Goal: Task Accomplishment & Management: Use online tool/utility

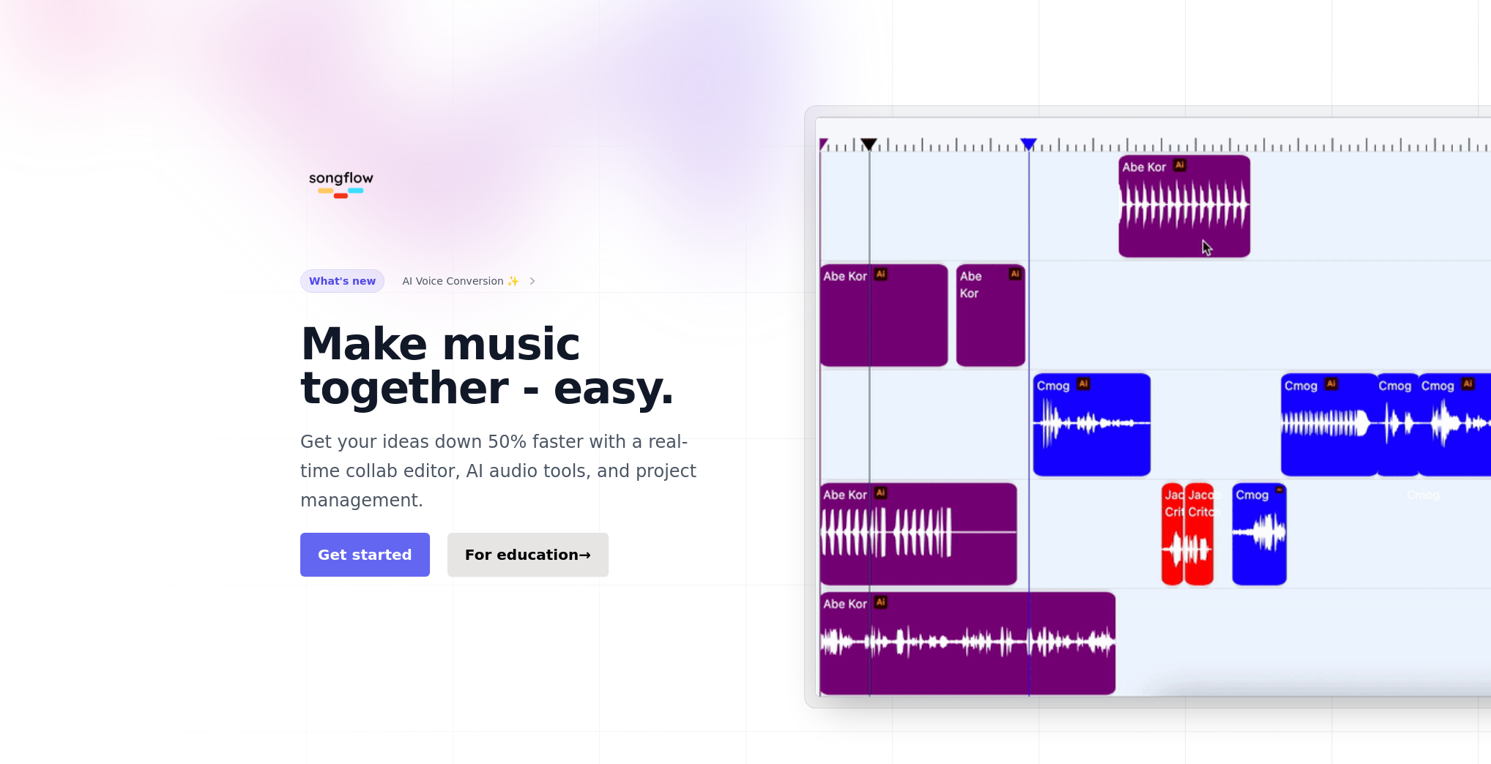
click at [401, 533] on link "Get started" at bounding box center [365, 555] width 130 height 44
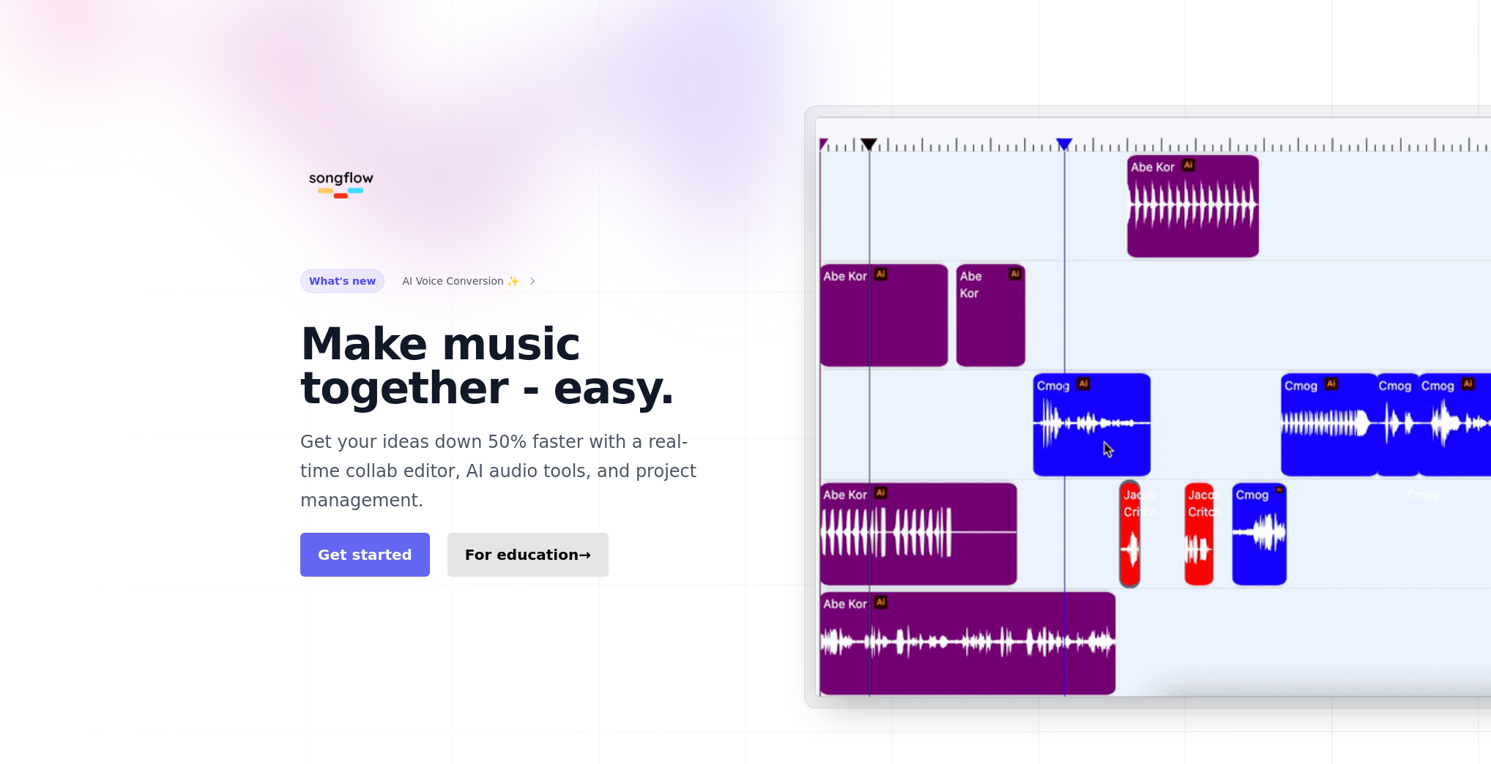
click at [382, 533] on link "Get started" at bounding box center [365, 555] width 130 height 44
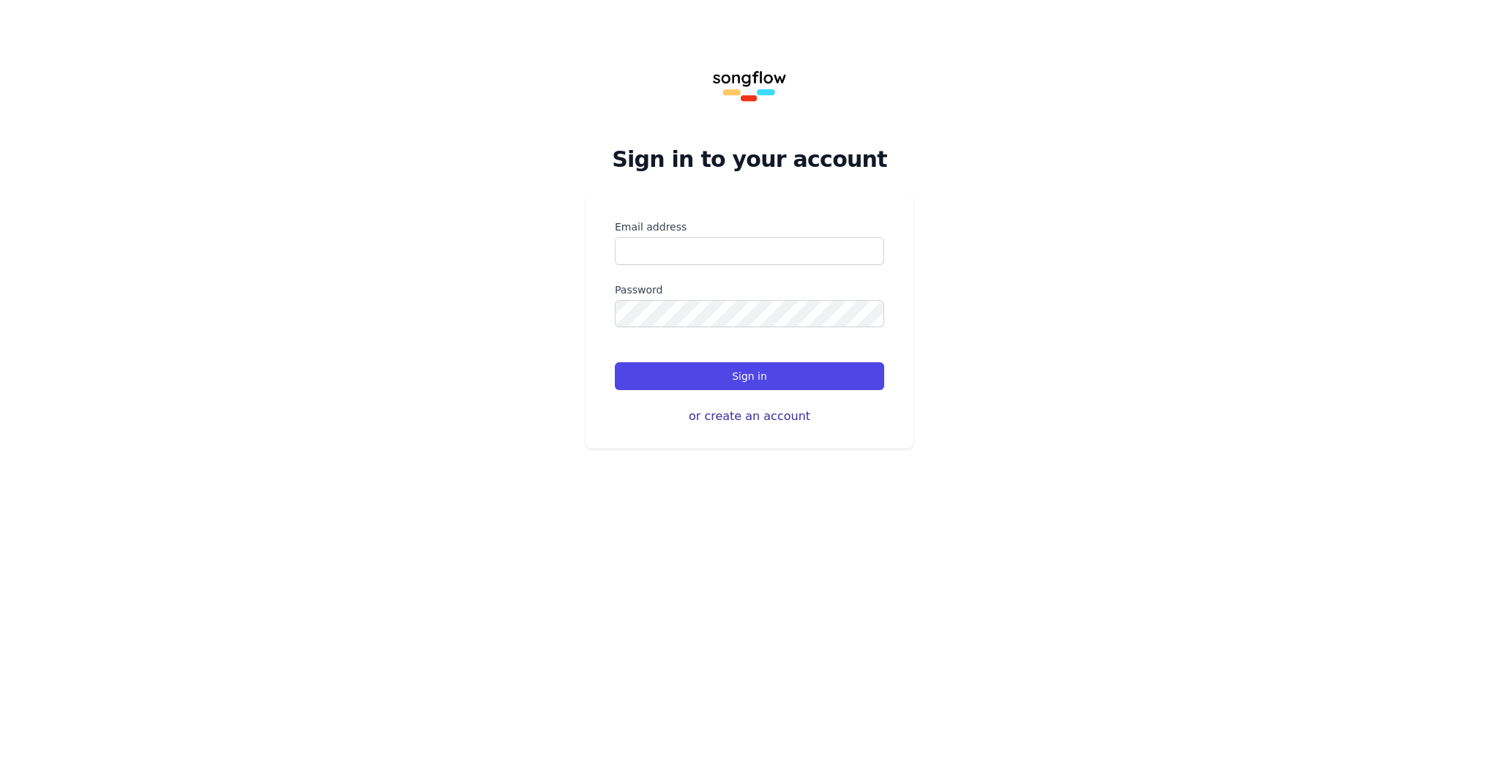
click at [739, 420] on button "or create an account" at bounding box center [749, 417] width 269 height 18
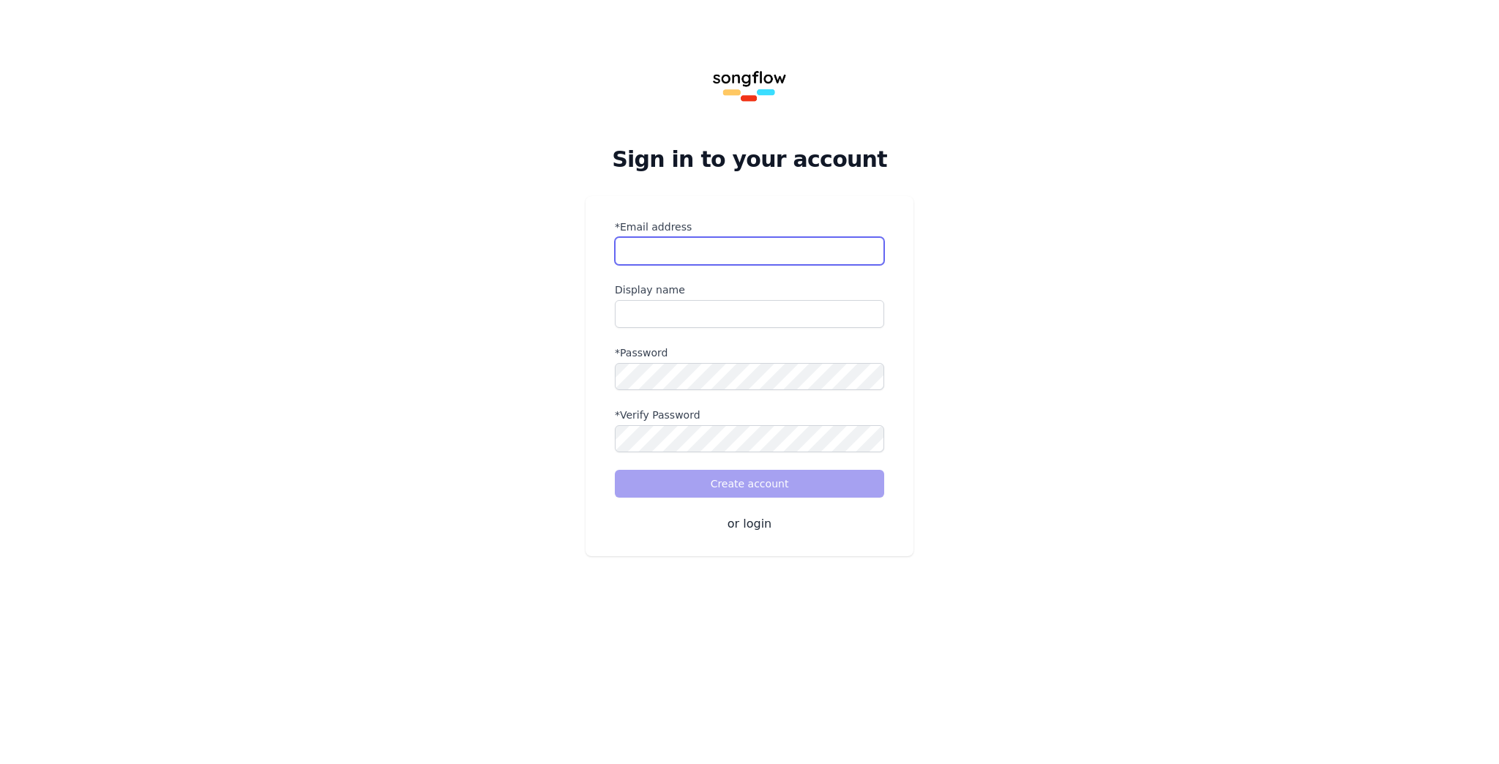
click at [677, 253] on input "*Email address" at bounding box center [749, 251] width 269 height 28
type input "**********"
click at [687, 253] on input "**********" at bounding box center [749, 251] width 269 height 28
click at [666, 310] on input "name" at bounding box center [749, 314] width 269 height 28
type input "*********"
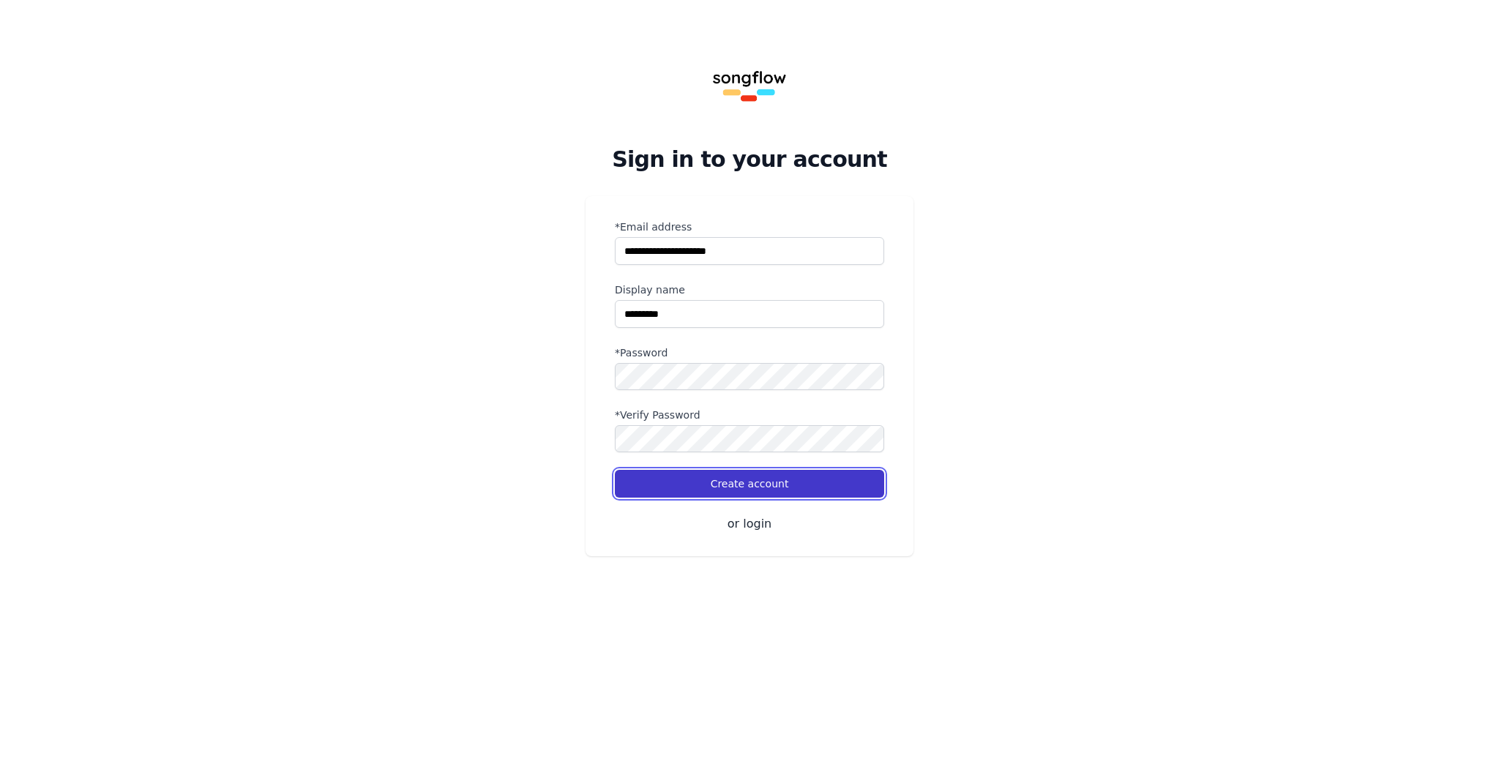
click at [715, 480] on button "Create account" at bounding box center [749, 484] width 269 height 28
click at [775, 472] on button "Create account" at bounding box center [749, 484] width 269 height 28
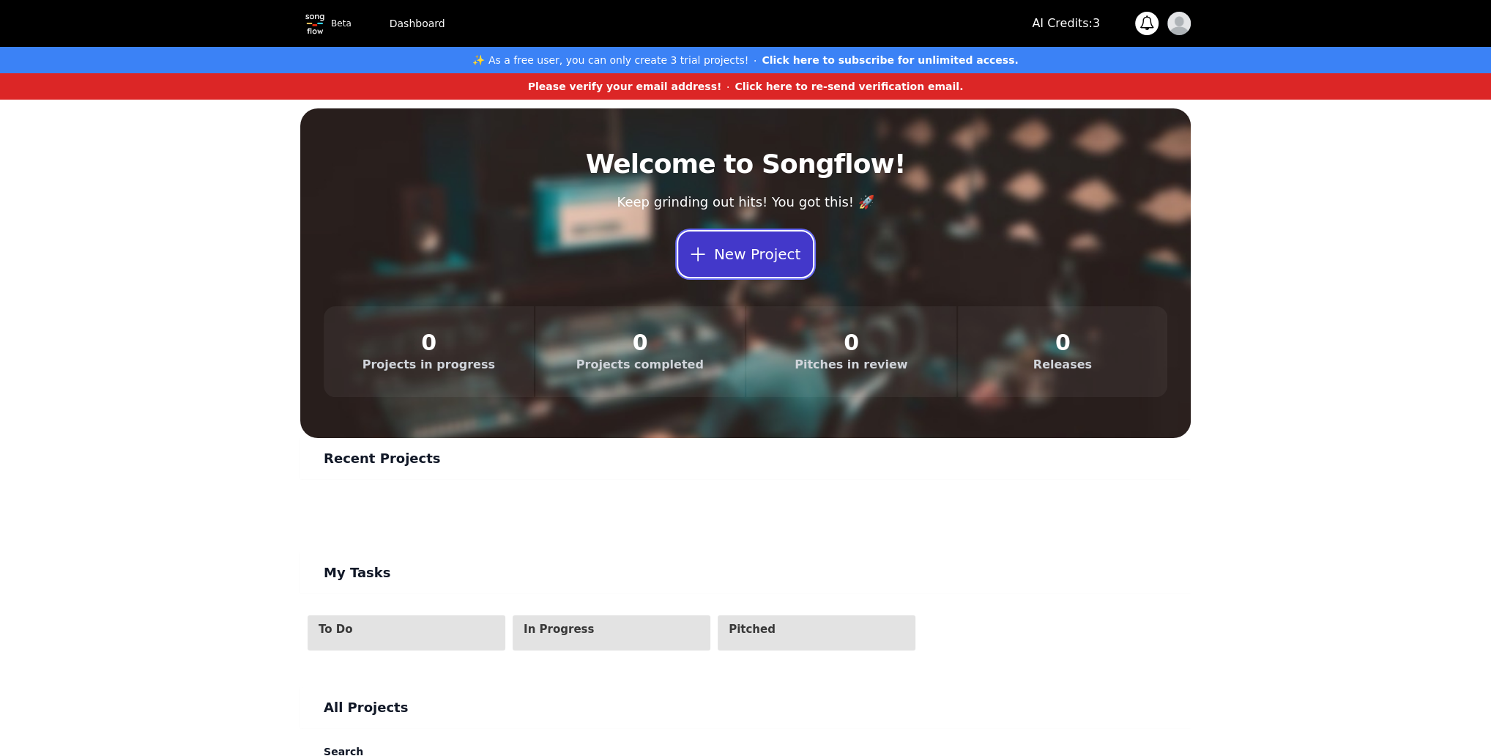
click at [750, 256] on button "New Project" at bounding box center [745, 253] width 135 height 45
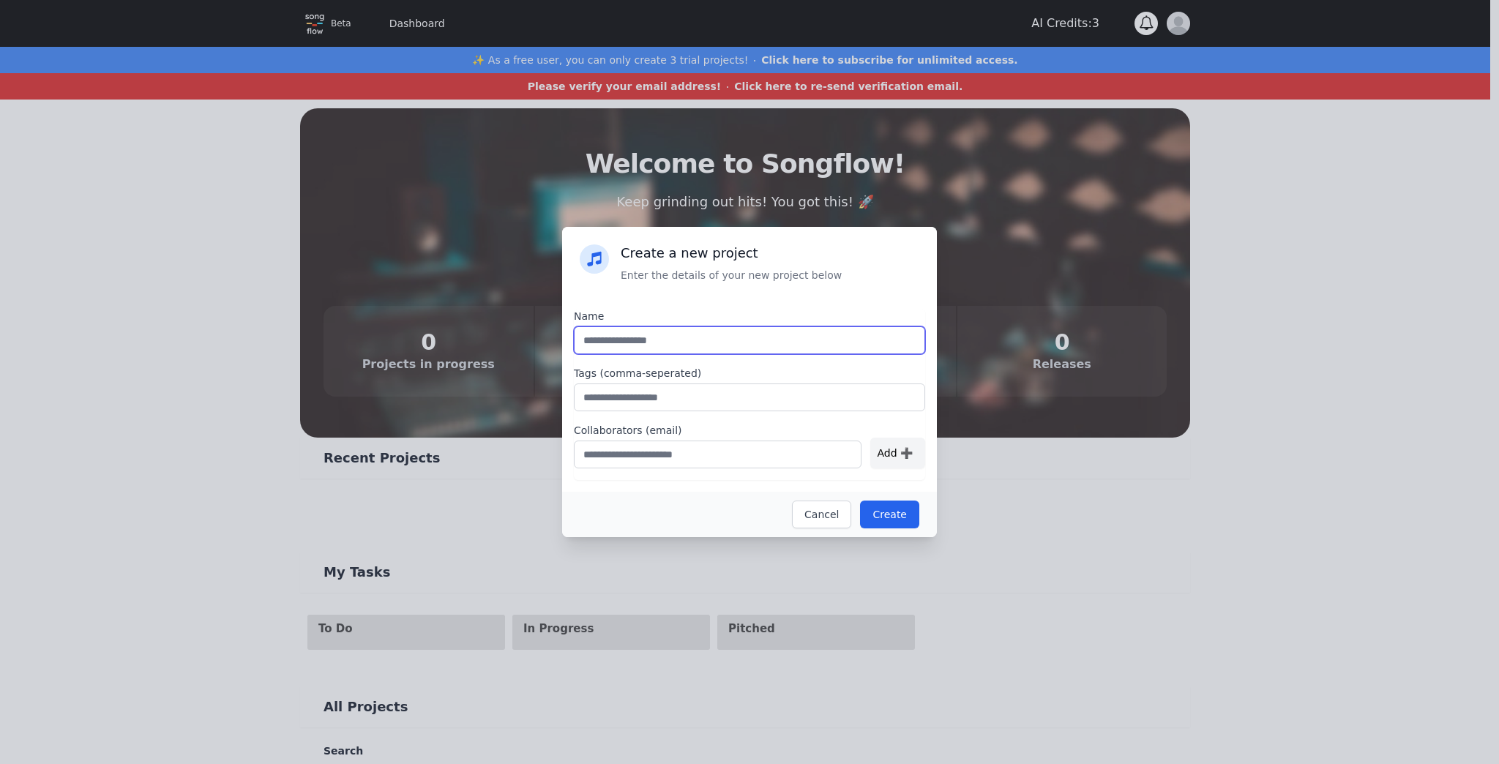
click at [736, 349] on input "text" at bounding box center [749, 341] width 351 height 28
type input "********"
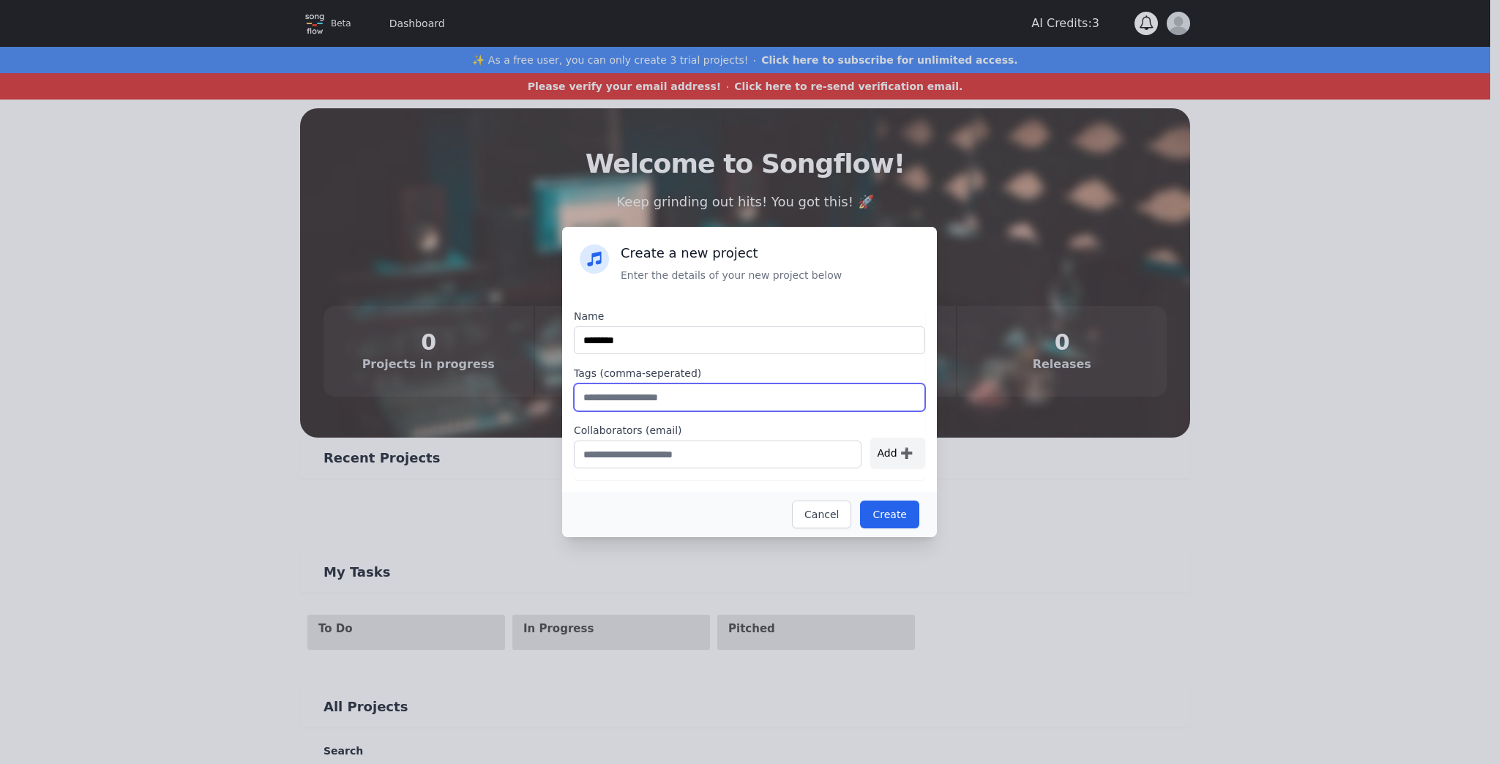
click at [680, 394] on input "text" at bounding box center [749, 398] width 351 height 28
type input "*"
type input "*******"
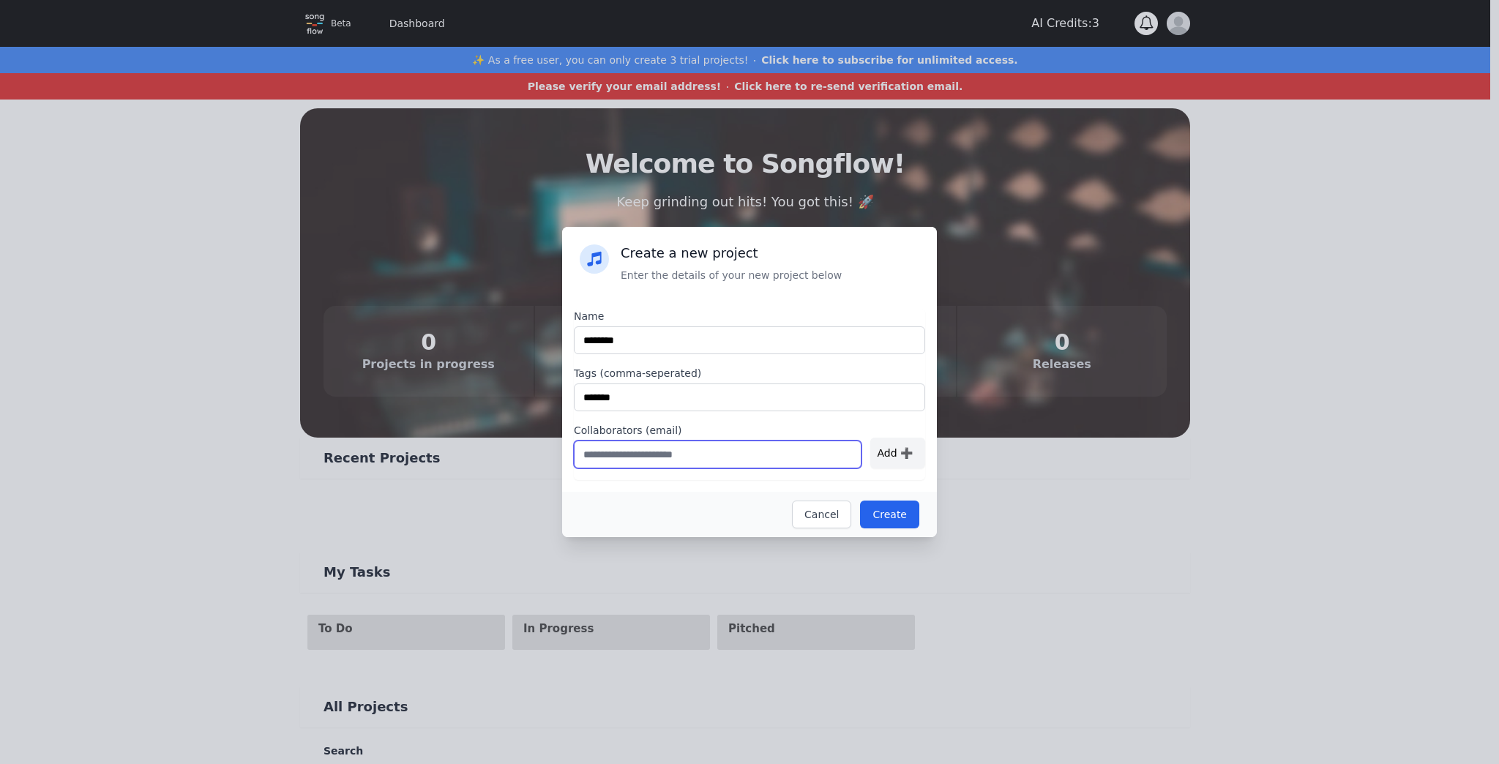
click at [657, 455] on input "text" at bounding box center [718, 455] width 288 height 28
click at [894, 455] on div "Add ➕" at bounding box center [898, 453] width 55 height 31
click at [786, 452] on input "text" at bounding box center [718, 455] width 288 height 28
click at [733, 447] on input "text" at bounding box center [718, 455] width 288 height 28
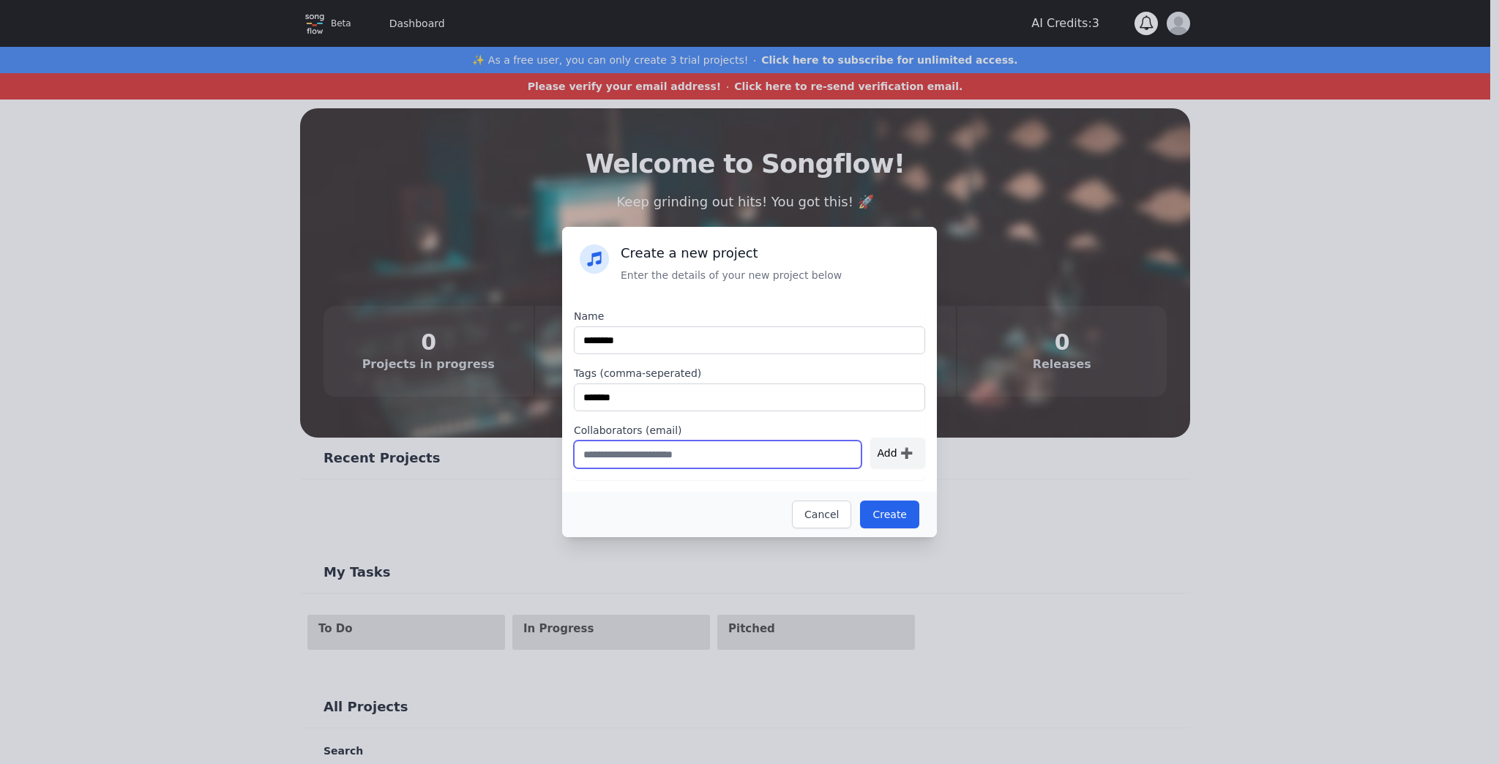
click at [733, 447] on input "text" at bounding box center [718, 455] width 288 height 28
click at [718, 443] on input "text" at bounding box center [718, 455] width 288 height 28
click at [719, 444] on input "text" at bounding box center [718, 455] width 288 height 28
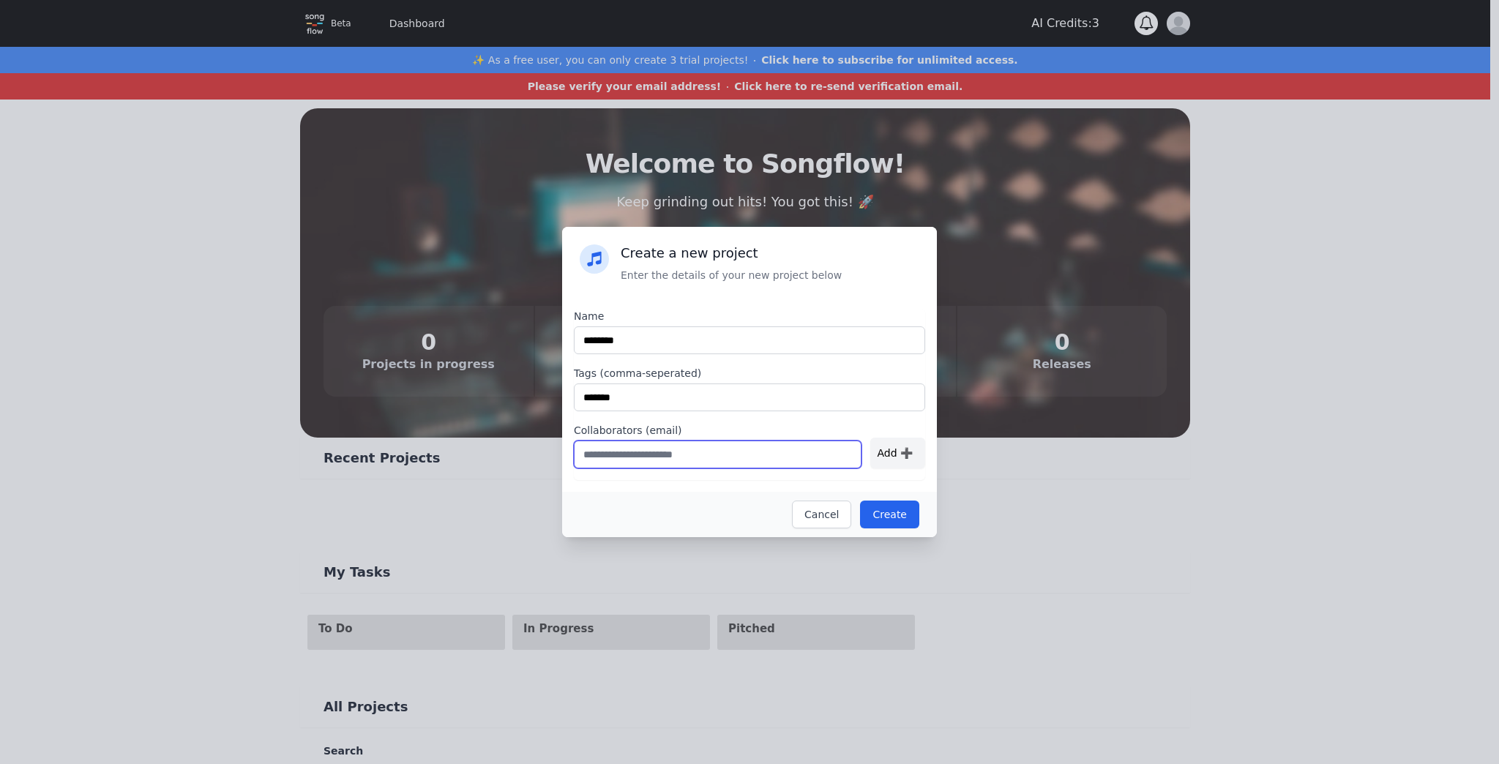
click at [719, 444] on input "text" at bounding box center [718, 455] width 288 height 28
click at [669, 464] on input "text" at bounding box center [718, 455] width 288 height 28
click at [753, 467] on input "text" at bounding box center [718, 455] width 288 height 28
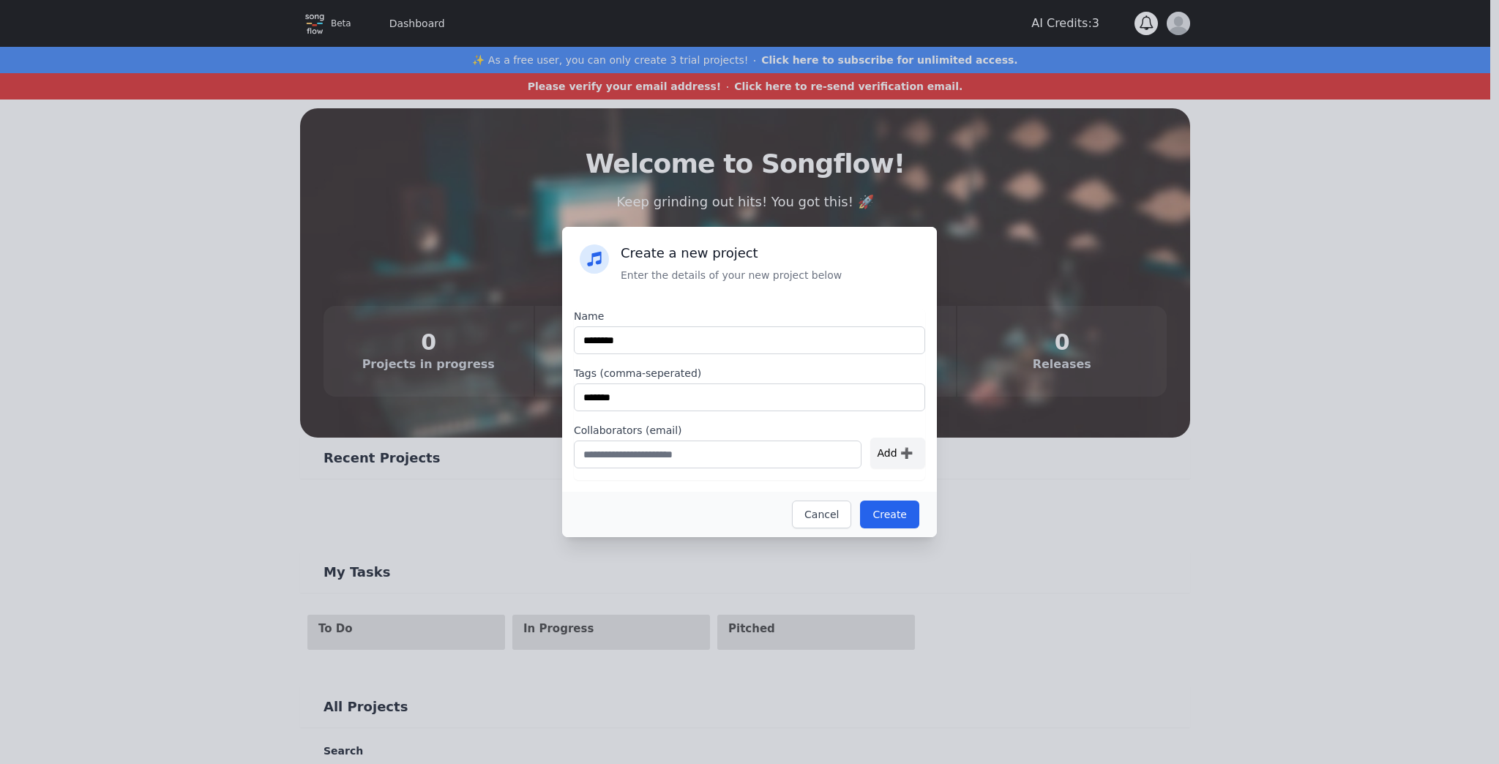
click at [753, 469] on form "Name ******** Tags (comma-seperated) ******* Collaborators (email) Add ➕" at bounding box center [749, 394] width 351 height 171
click at [750, 457] on input "text" at bounding box center [718, 455] width 288 height 28
click at [728, 476] on form "Name ******** Tags (comma-seperated) ******* Collaborators (email) Add ➕" at bounding box center [749, 394] width 351 height 171
click at [721, 448] on input "text" at bounding box center [718, 455] width 288 height 28
click at [887, 511] on button "Create" at bounding box center [889, 515] width 59 height 28
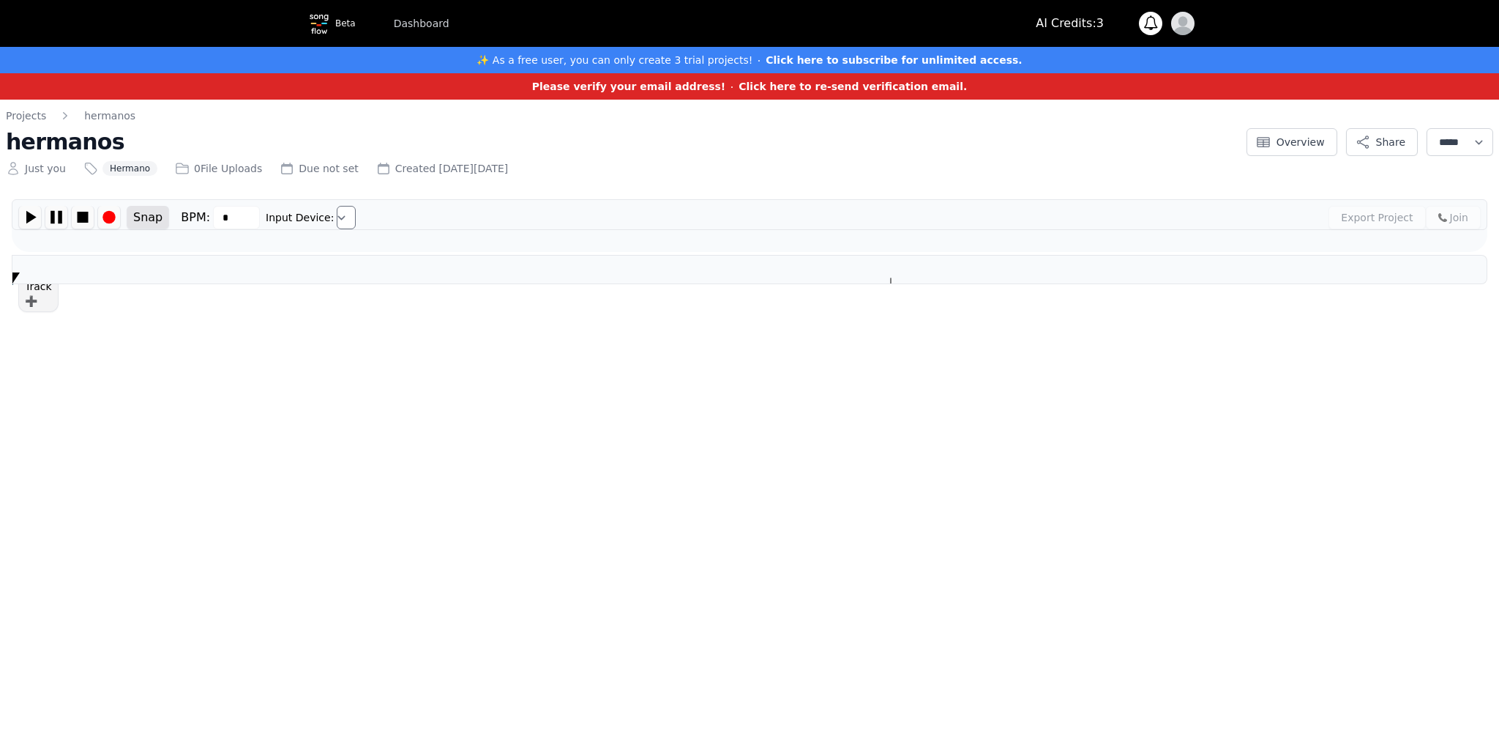
type input "***"
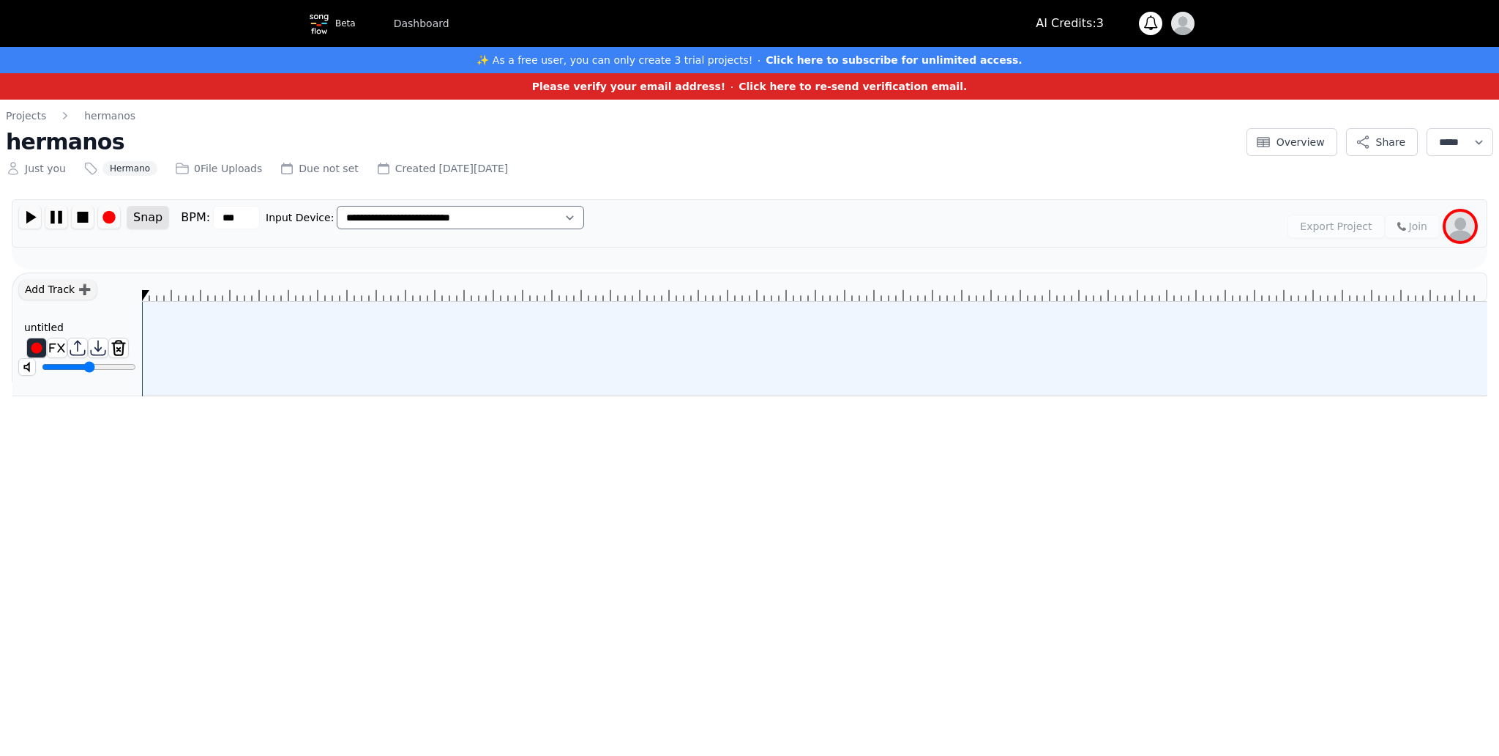
click at [1457, 227] on img at bounding box center [1460, 226] width 29 height 29
click at [47, 171] on p "Just you" at bounding box center [45, 168] width 41 height 15
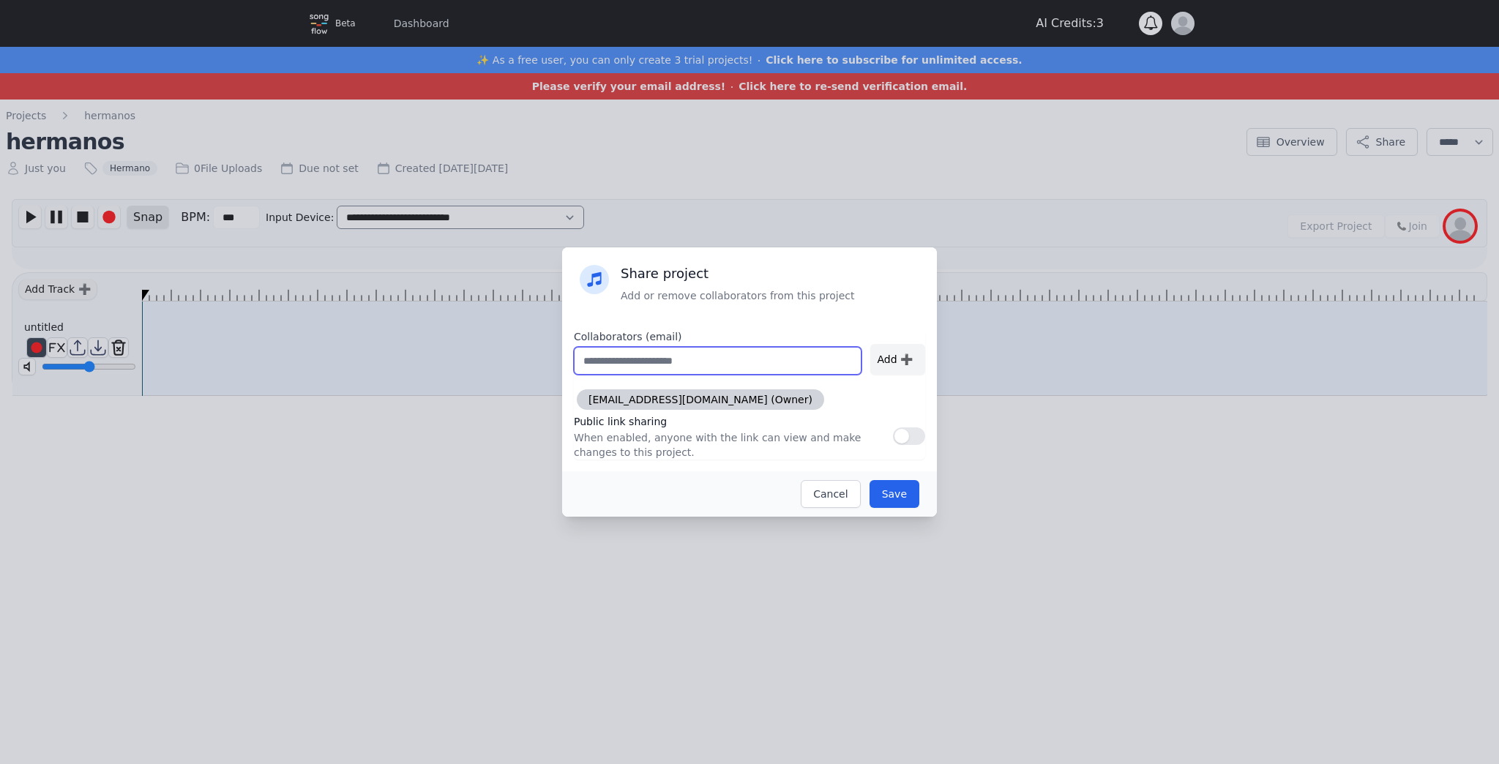
click at [764, 362] on input "text" at bounding box center [718, 361] width 288 height 28
type input "**********"
click at [895, 366] on div "Add ➕" at bounding box center [898, 359] width 55 height 31
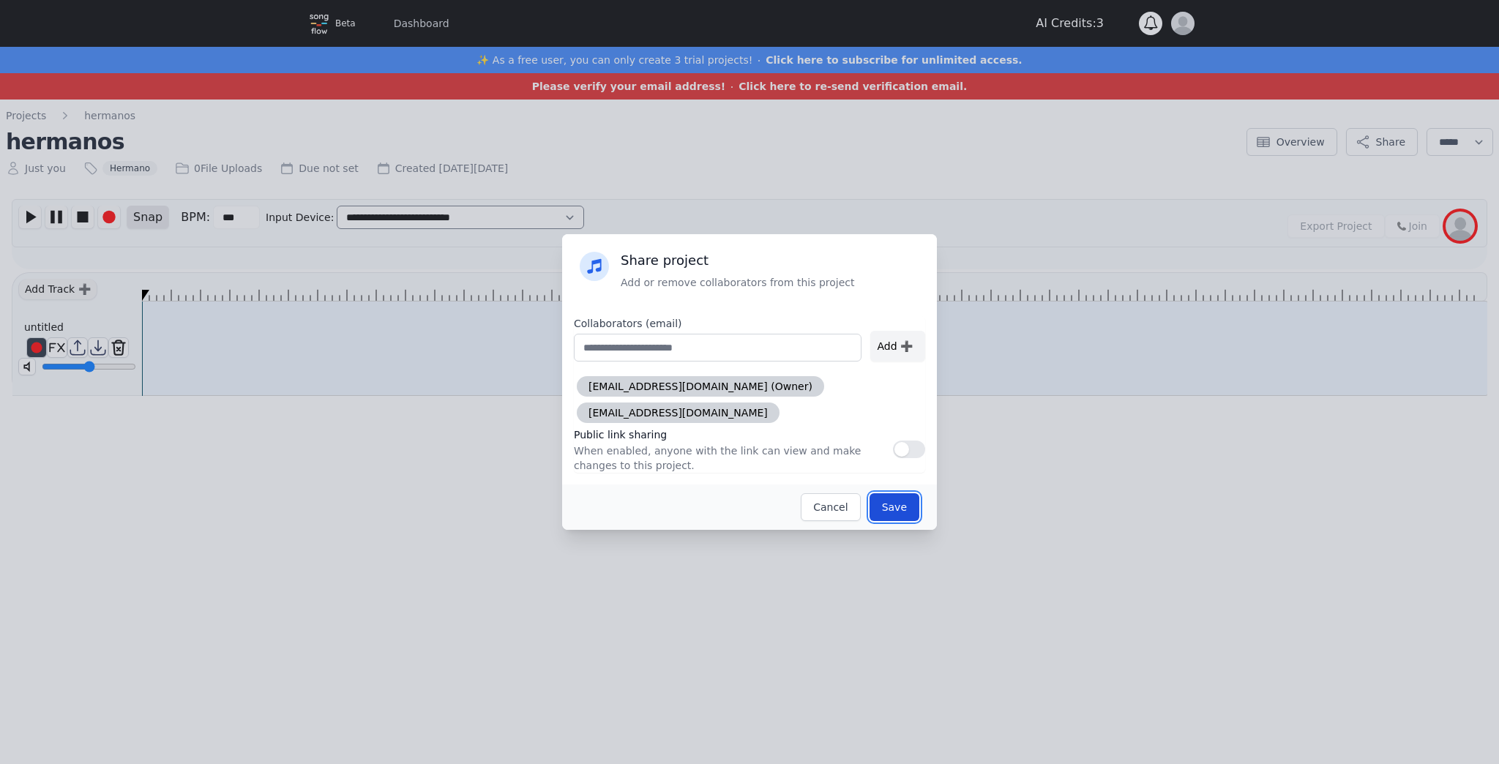
click at [898, 494] on button "Save" at bounding box center [895, 507] width 50 height 28
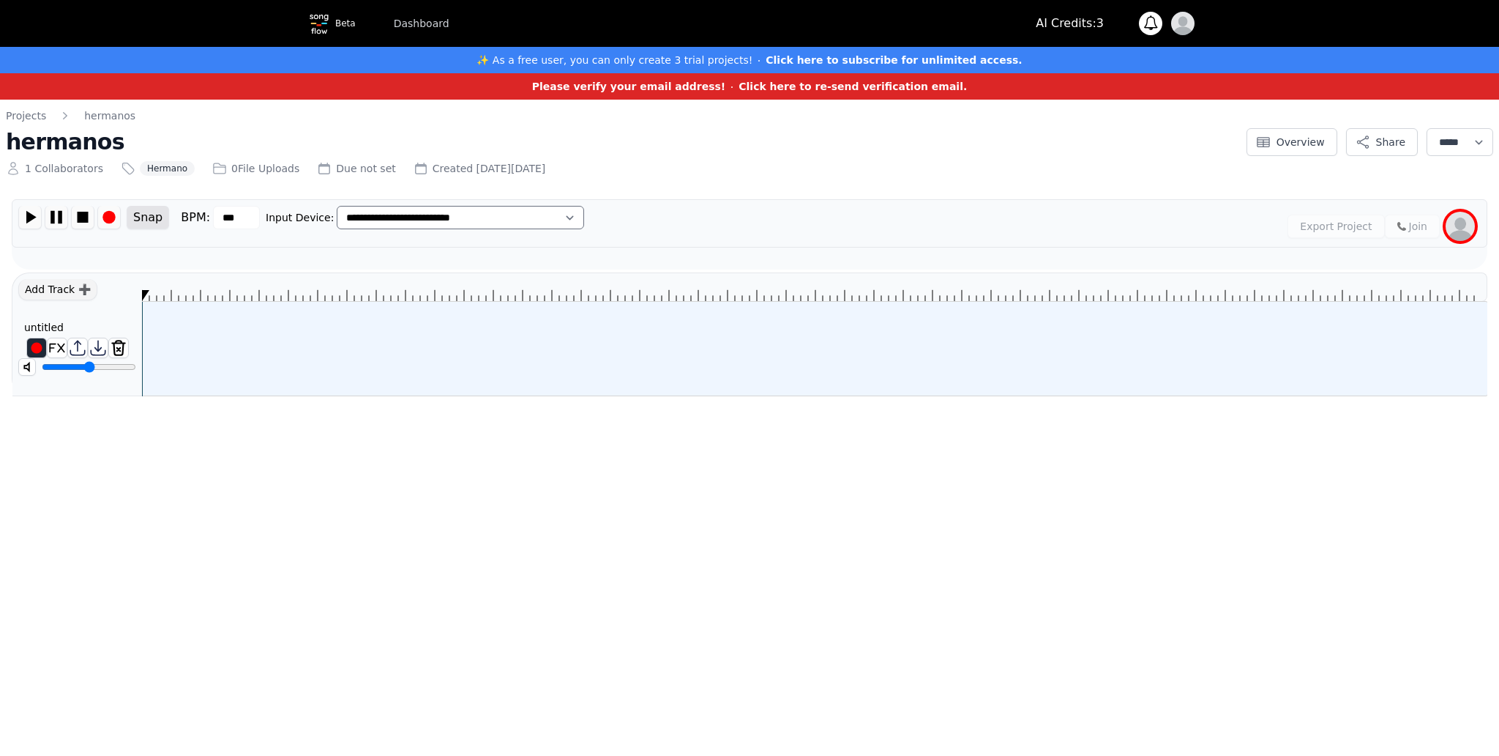
click at [182, 322] on div at bounding box center [815, 349] width 1346 height 94
click at [267, 333] on div at bounding box center [815, 349] width 1346 height 94
click at [23, 343] on div at bounding box center [77, 348] width 130 height 21
click at [154, 326] on div at bounding box center [815, 349] width 1346 height 94
drag, startPoint x: 215, startPoint y: 321, endPoint x: 397, endPoint y: 281, distance: 186.0
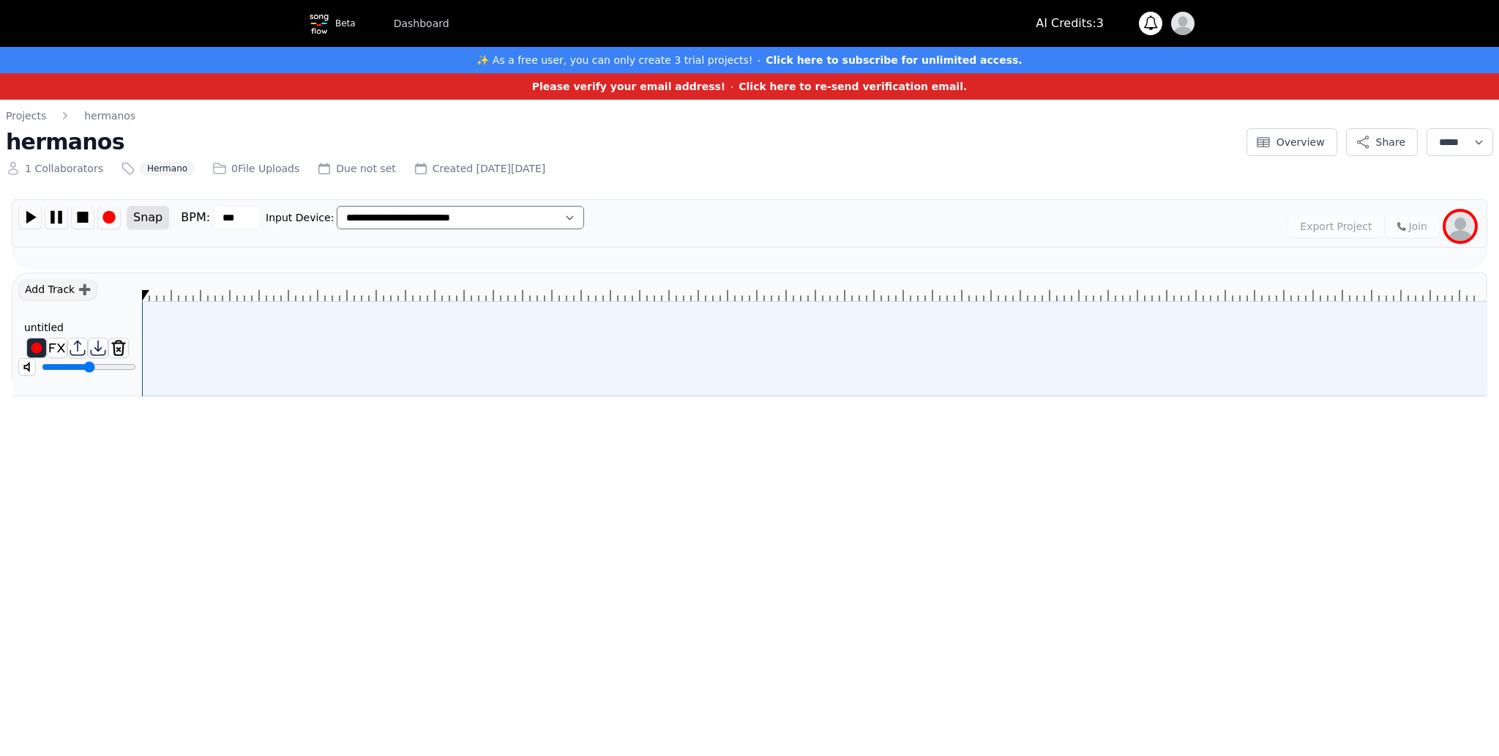
click at [397, 281] on div at bounding box center [815, 333] width 1346 height 123
drag, startPoint x: 397, startPoint y: 281, endPoint x: 592, endPoint y: 288, distance: 195.6
click at [564, 286] on icon at bounding box center [814, 287] width 1345 height 28
drag, startPoint x: 626, startPoint y: 305, endPoint x: 559, endPoint y: 300, distance: 66.8
click at [569, 305] on div at bounding box center [815, 349] width 1346 height 94
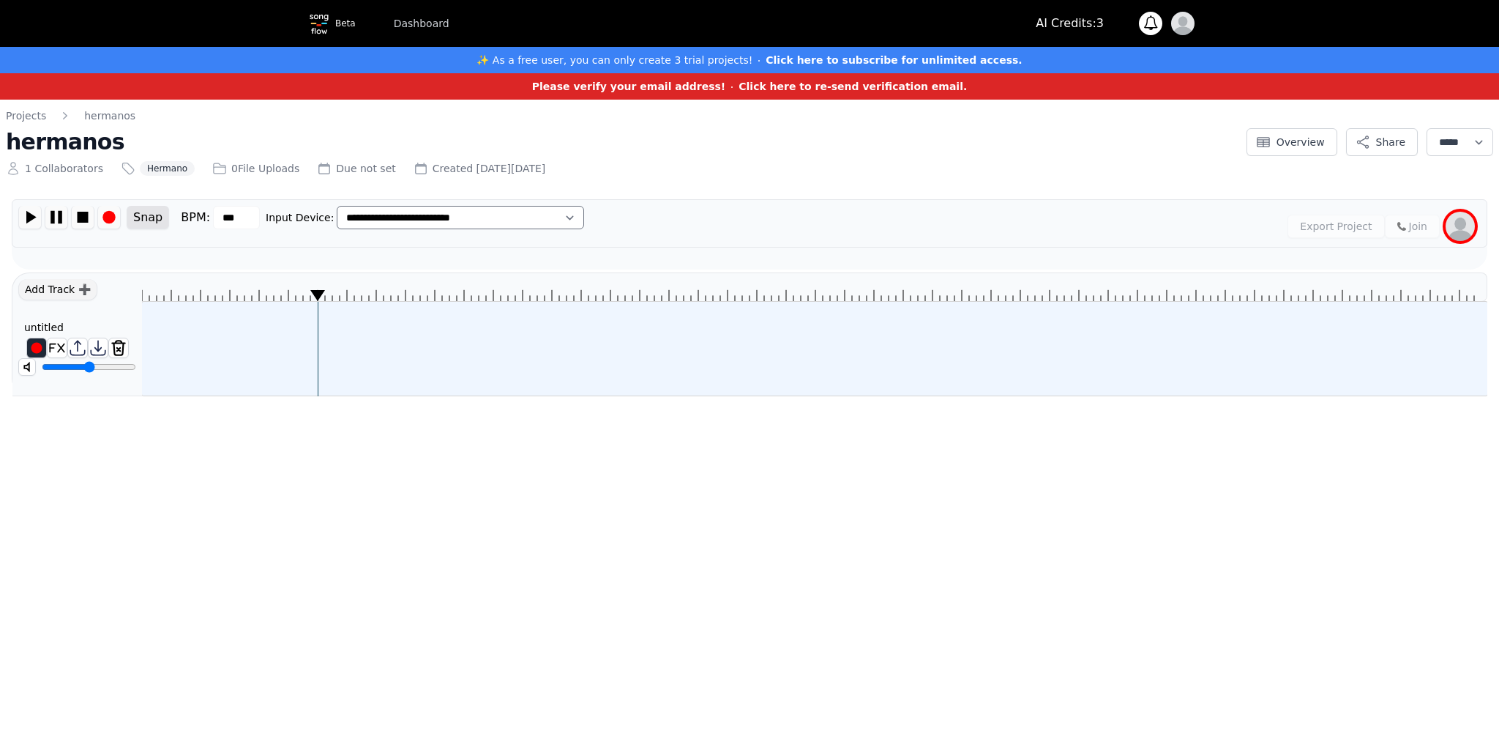
drag, startPoint x: 564, startPoint y: 292, endPoint x: 221, endPoint y: 281, distance: 343.6
click at [237, 281] on div at bounding box center [815, 286] width 1346 height 29
click at [70, 346] on img at bounding box center [77, 347] width 19 height 19
click at [67, 293] on div "Add Track ➕" at bounding box center [57, 289] width 79 height 21
drag, startPoint x: 74, startPoint y: 77, endPoint x: 69, endPoint y: 66, distance: 12.1
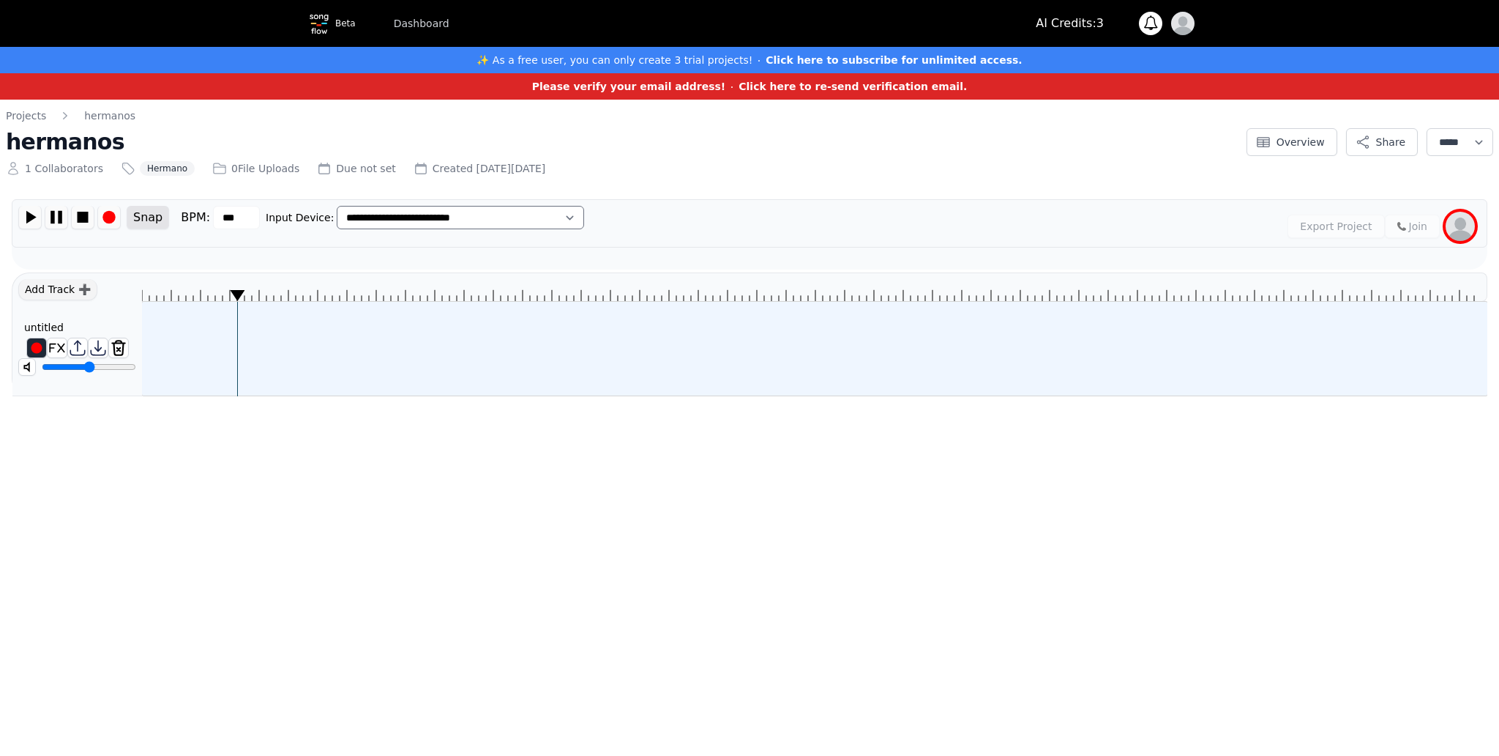
click at [65, 76] on div "Please verify your email address! Click here to re-send verification email." at bounding box center [749, 86] width 1499 height 26
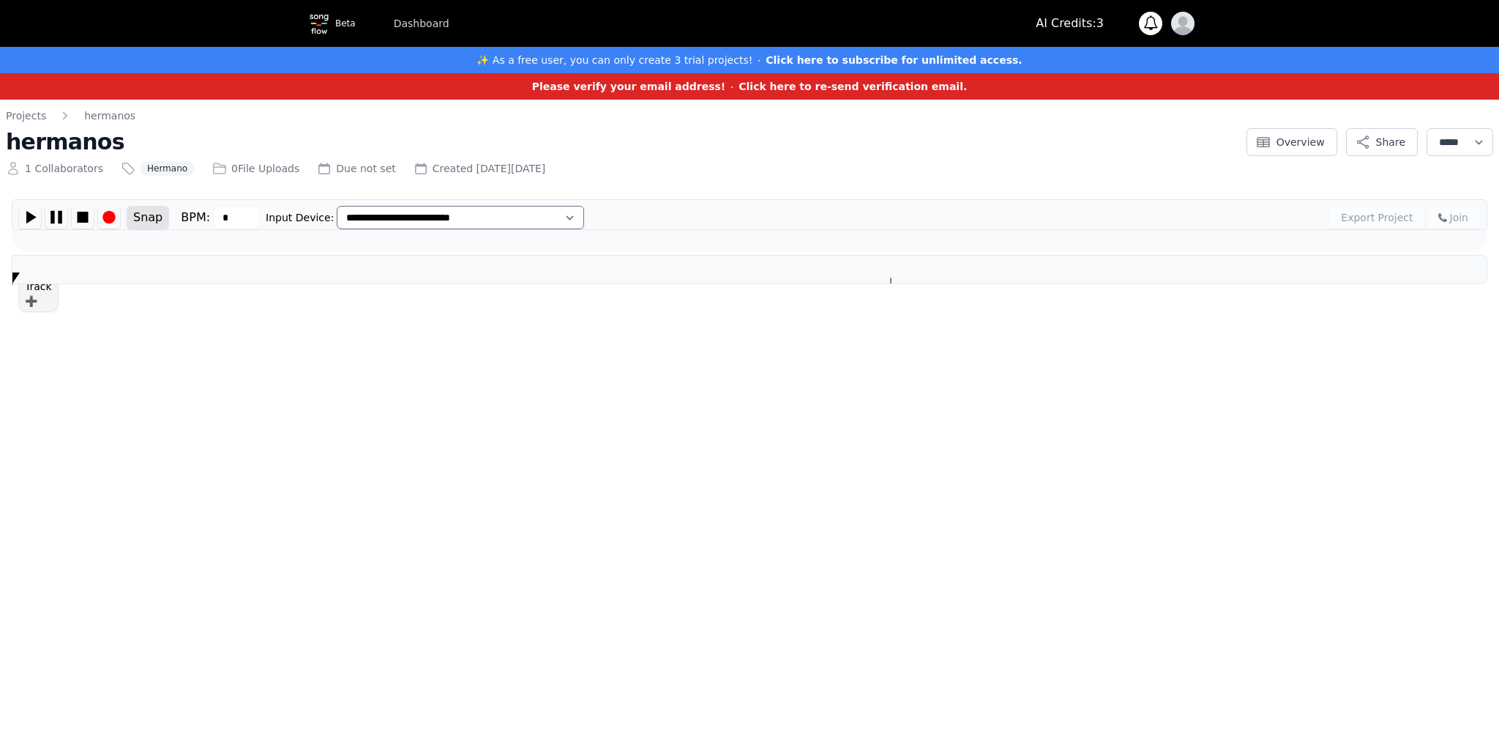
type input "***"
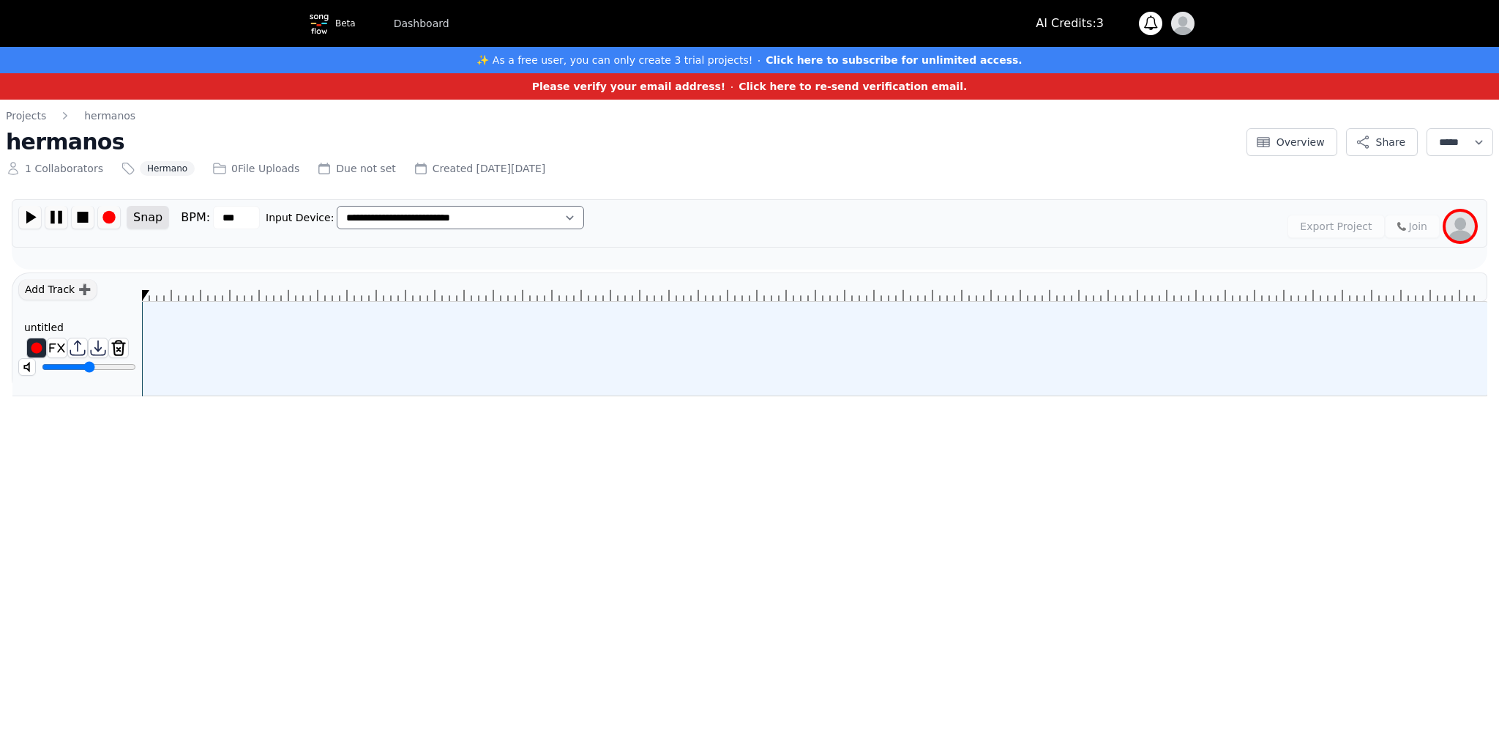
drag, startPoint x: 117, startPoint y: 364, endPoint x: 157, endPoint y: 340, distance: 46.0
type input "****"
click at [113, 367] on input "range" at bounding box center [89, 367] width 94 height 12
click at [205, 321] on div at bounding box center [815, 349] width 1346 height 94
drag, startPoint x: 205, startPoint y: 321, endPoint x: 156, endPoint y: 376, distance: 73.6
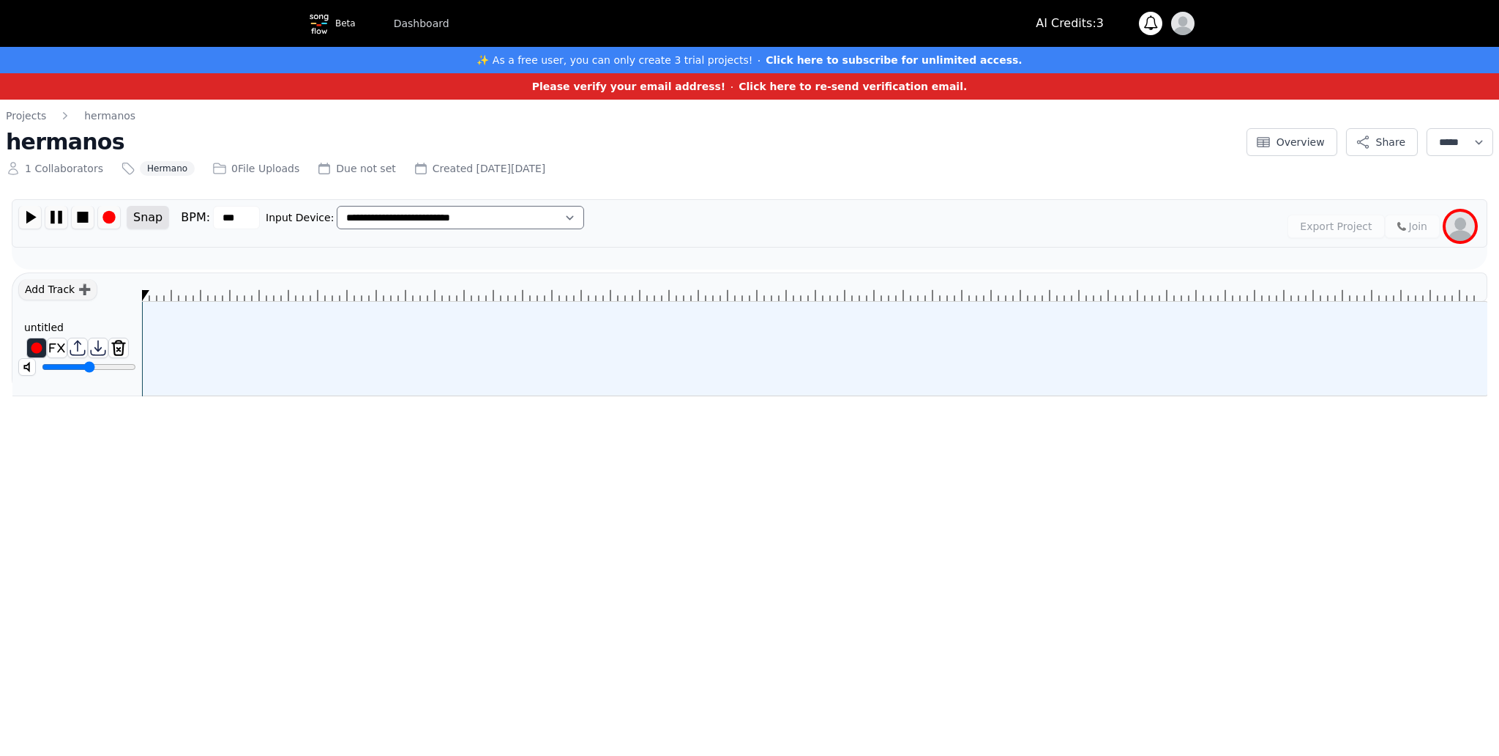
click at [156, 376] on div at bounding box center [815, 349] width 1346 height 94
click at [156, 375] on div at bounding box center [815, 349] width 1346 height 94
drag, startPoint x: 157, startPoint y: 374, endPoint x: 160, endPoint y: 339, distance: 35.3
click at [160, 339] on div at bounding box center [815, 349] width 1346 height 94
click at [160, 342] on div at bounding box center [815, 349] width 1346 height 94
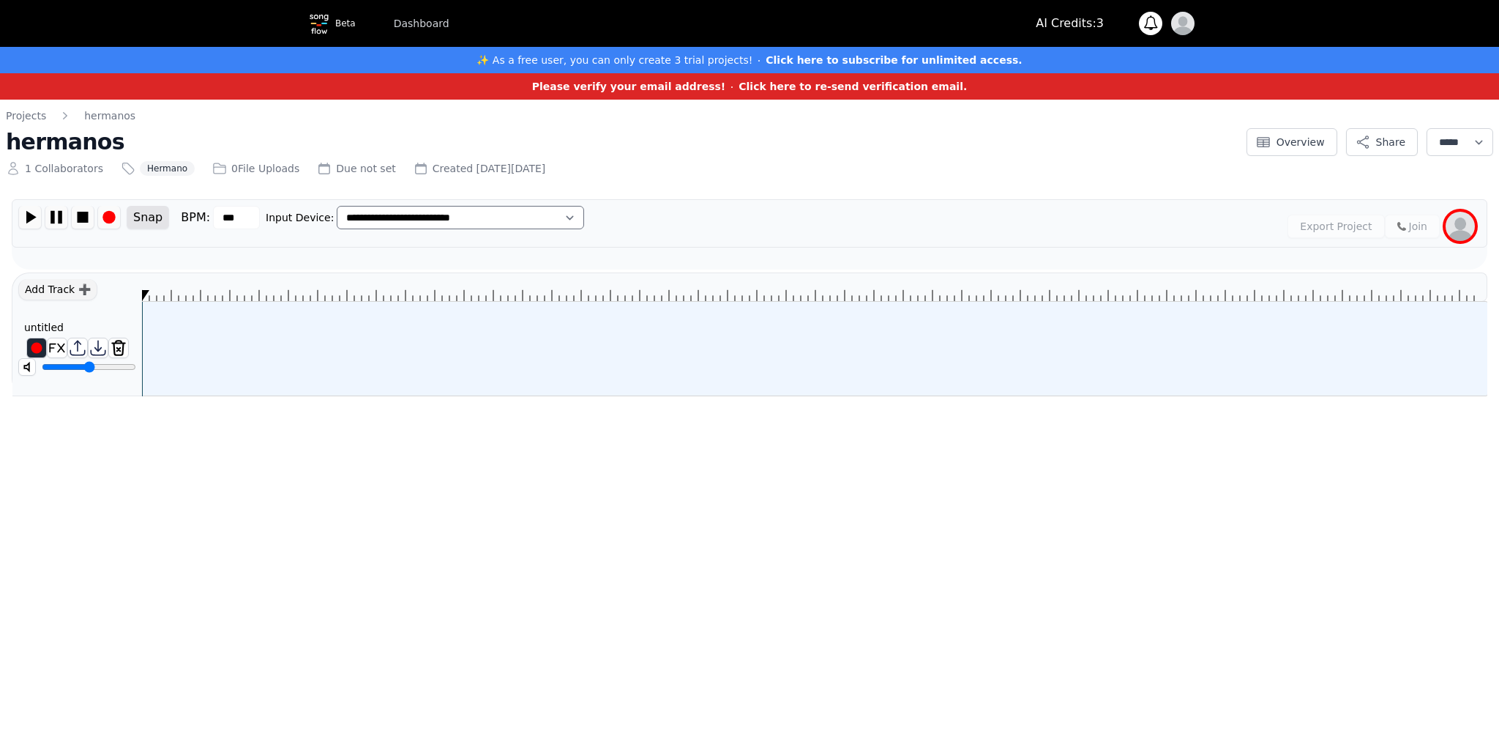
drag, startPoint x: 160, startPoint y: 342, endPoint x: 153, endPoint y: 348, distance: 8.8
click at [153, 348] on div at bounding box center [815, 349] width 1346 height 94
drag, startPoint x: 153, startPoint y: 348, endPoint x: 176, endPoint y: 316, distance: 39.4
click at [176, 316] on div at bounding box center [815, 349] width 1346 height 94
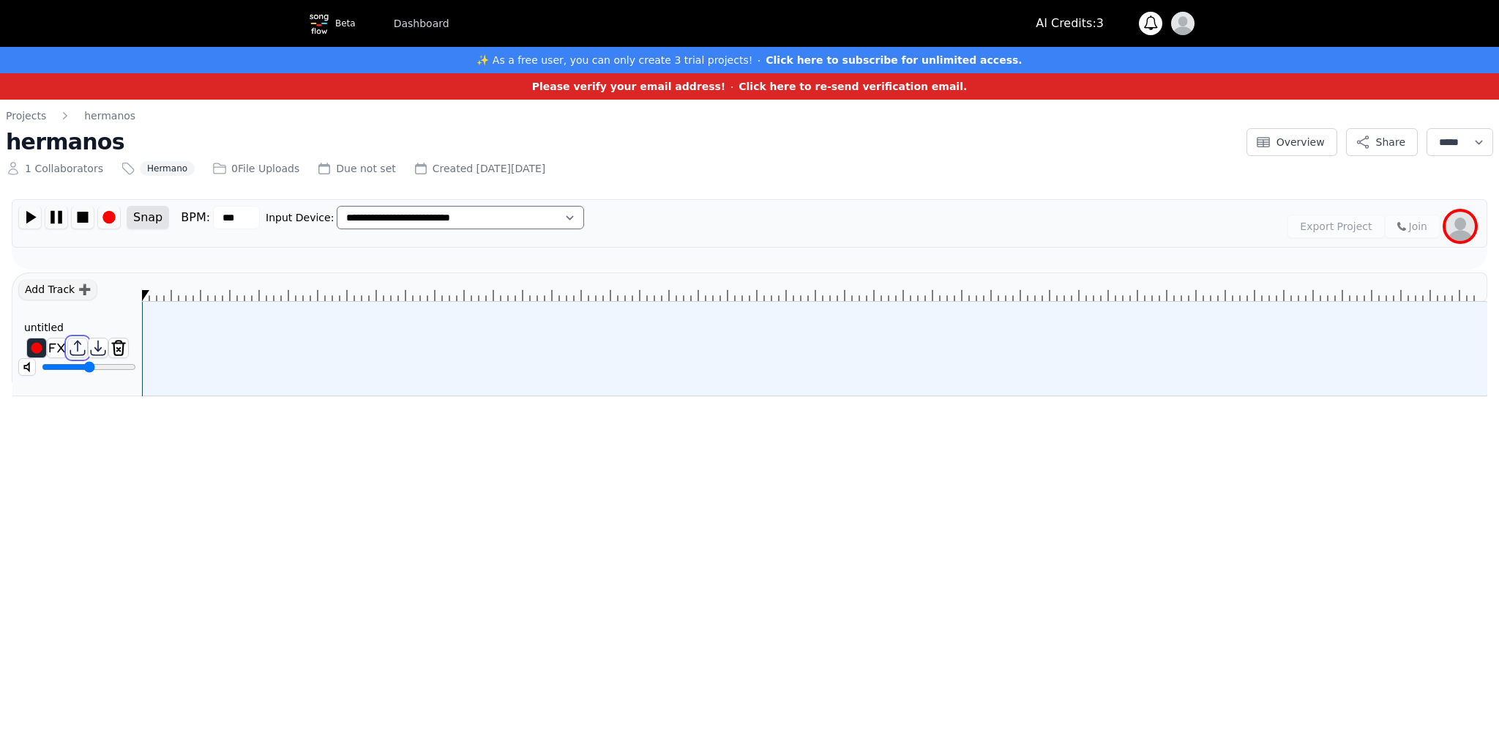
click at [77, 343] on img at bounding box center [77, 347] width 19 height 19
click at [79, 349] on img at bounding box center [77, 347] width 19 height 19
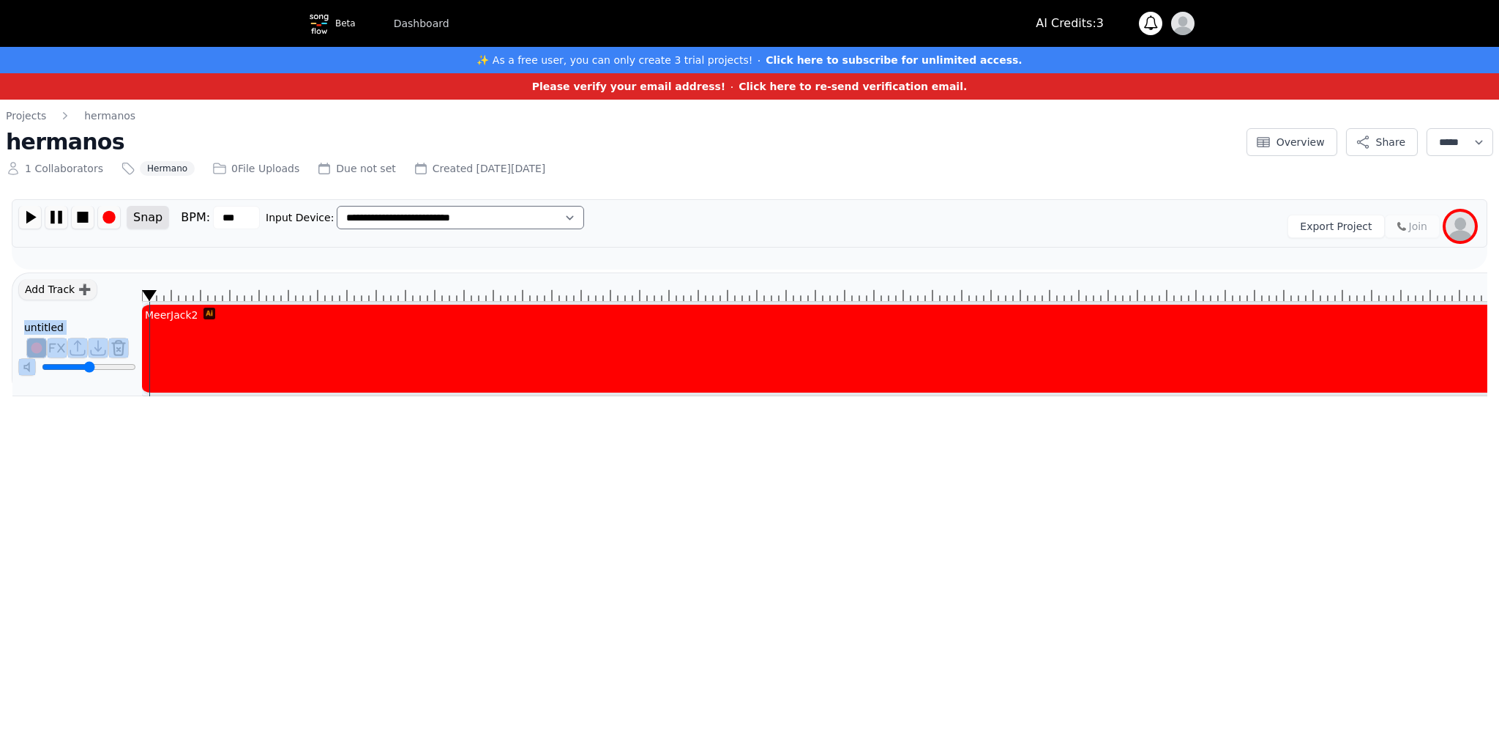
drag, startPoint x: 163, startPoint y: 291, endPoint x: 103, endPoint y: 291, distance: 60.0
click at [103, 291] on div "Add Track ➕ untitled ******** MeerJack2" at bounding box center [750, 334] width 1476 height 124
drag, startPoint x: 175, startPoint y: 291, endPoint x: 349, endPoint y: 302, distance: 173.9
click at [349, 302] on div "MeerJack2" at bounding box center [1127, 333] width 1970 height 123
click at [351, 292] on icon at bounding box center [1126, 287] width 1969 height 28
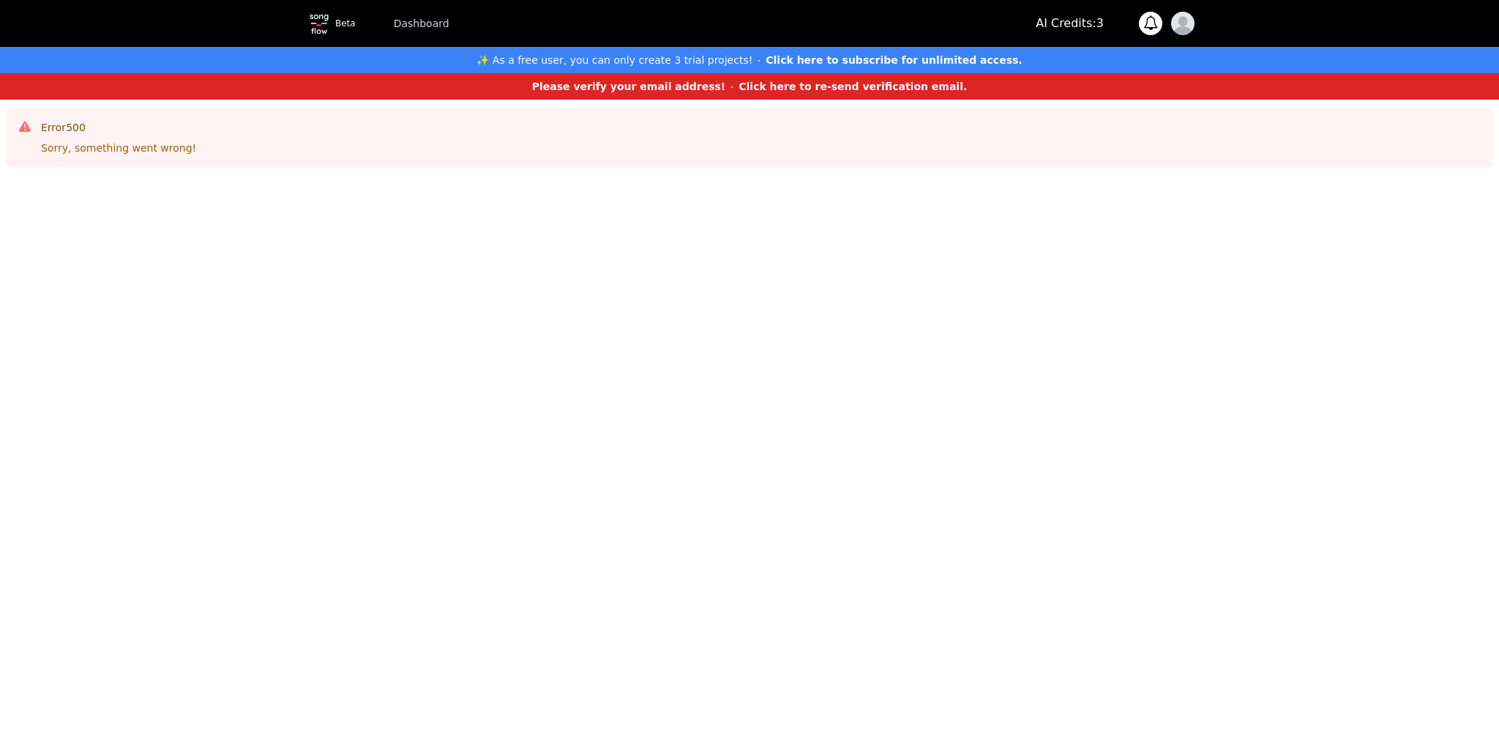
click at [796, 86] on strong "Click here to re-send verification email." at bounding box center [853, 87] width 228 height 12
click at [259, 146] on div "Error 500 Sorry, something went wrong!" at bounding box center [750, 137] width 1464 height 35
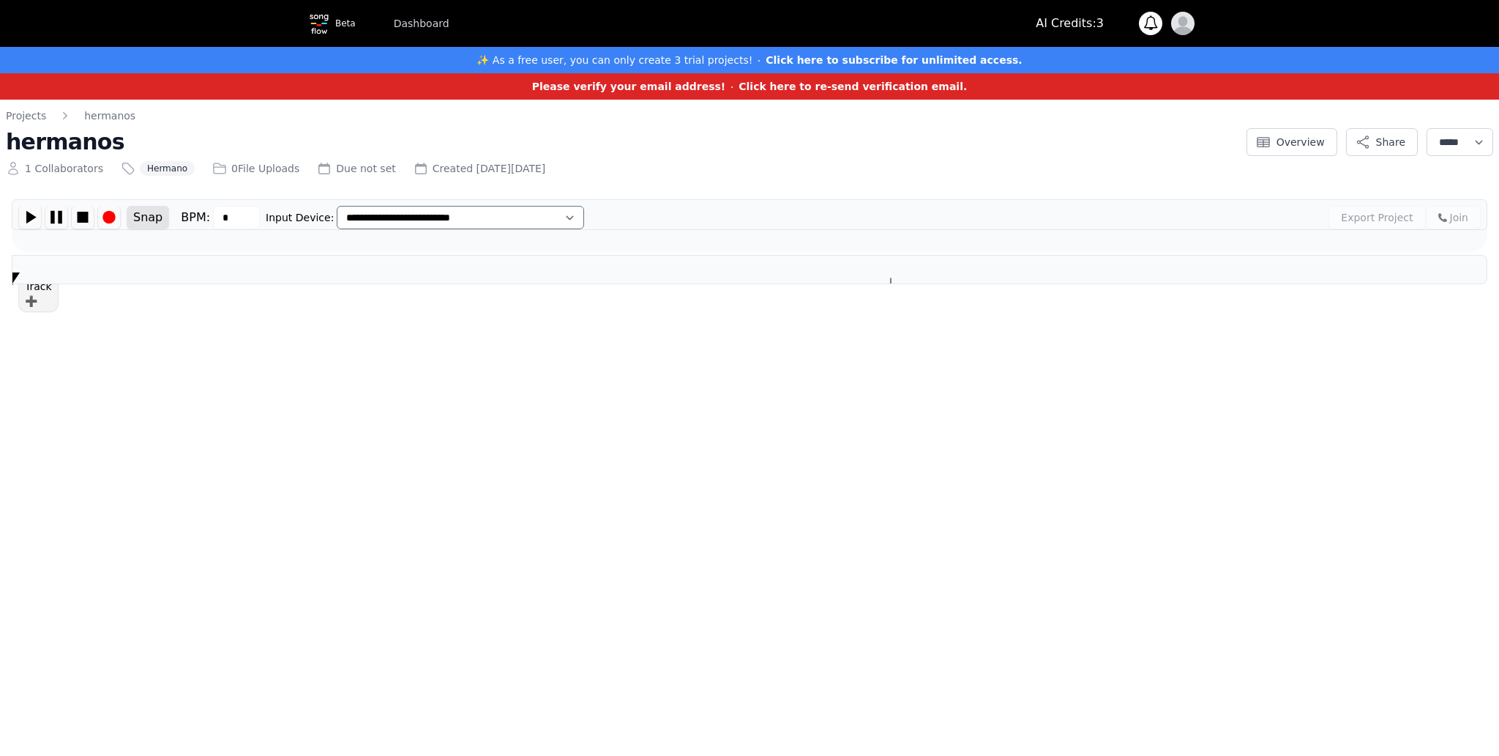
type input "***"
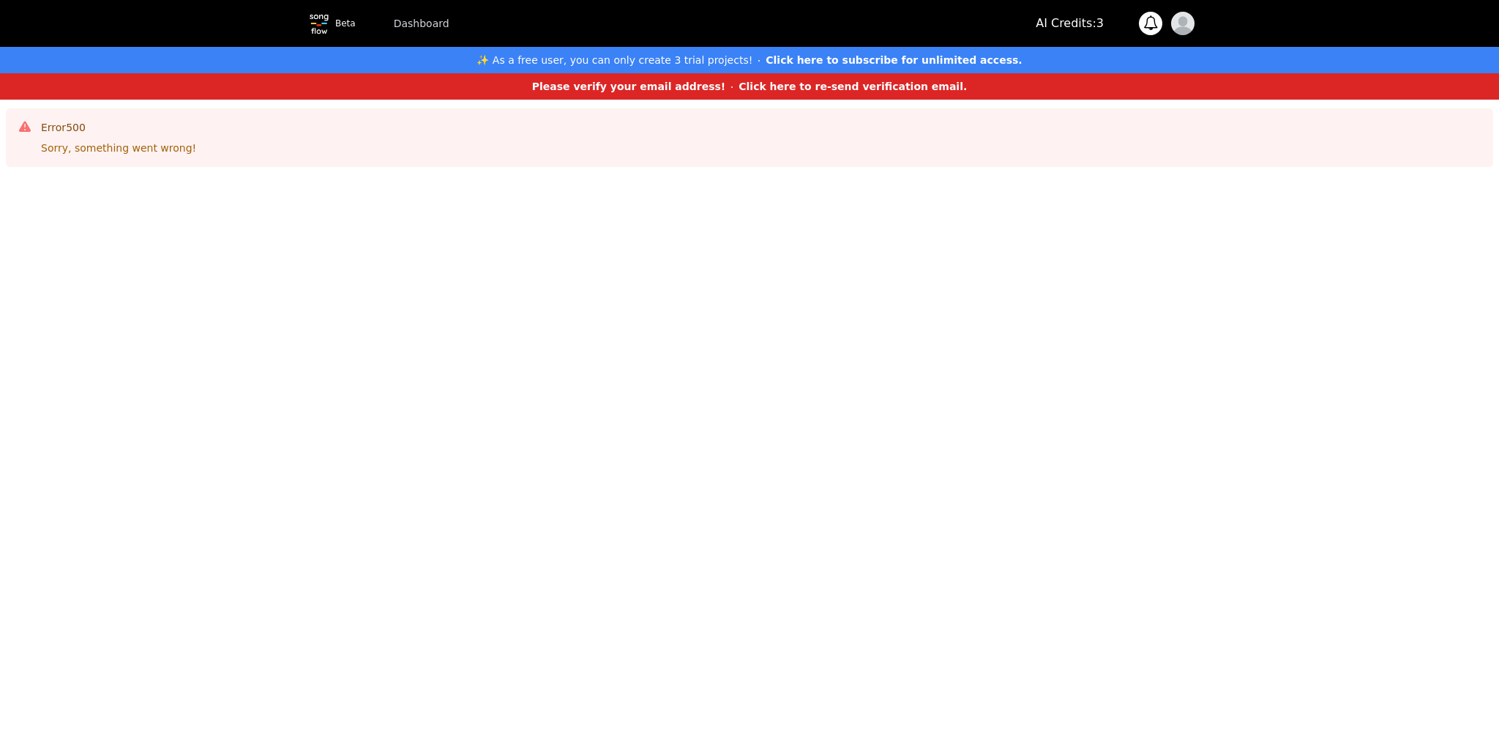
drag, startPoint x: 586, startPoint y: 155, endPoint x: 668, endPoint y: 142, distance: 83.1
click at [603, 153] on div "Error 500 Sorry, something went wrong!" at bounding box center [750, 137] width 1488 height 59
click at [863, 86] on strong "Click here to re-send verification email." at bounding box center [853, 87] width 228 height 12
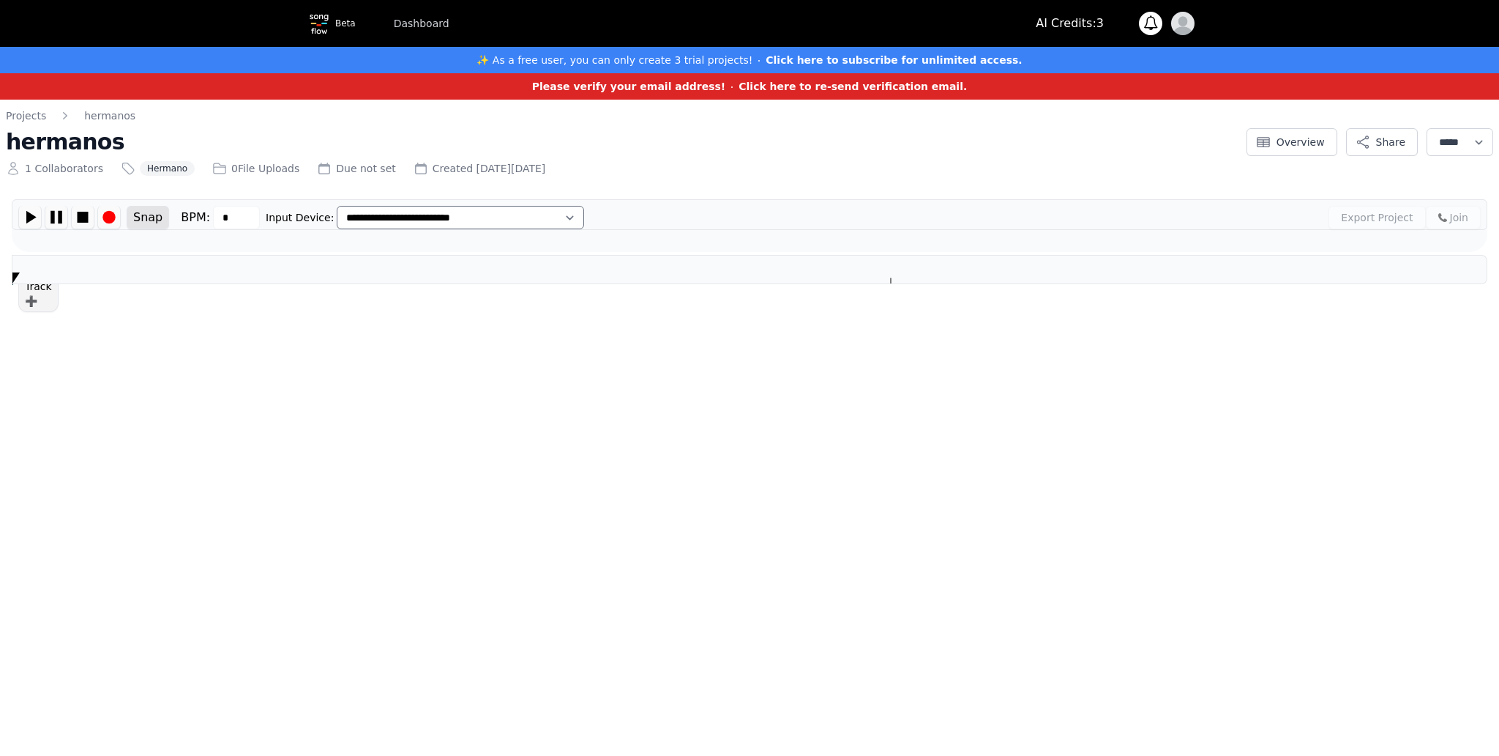
type input "***"
